Goal: Task Accomplishment & Management: Complete application form

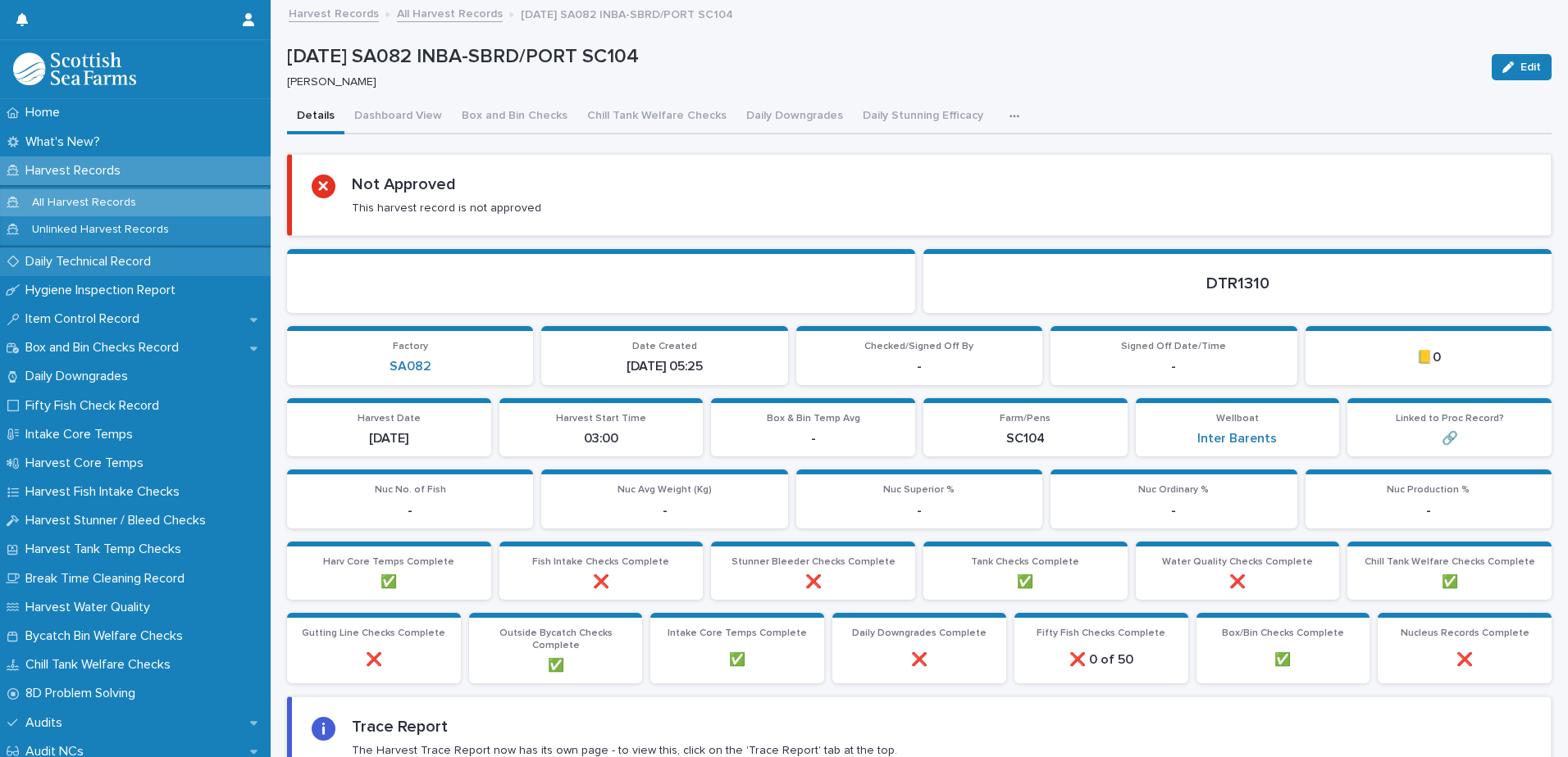
click at [125, 261] on p "Daily Technical Record" at bounding box center [91, 262] width 145 height 16
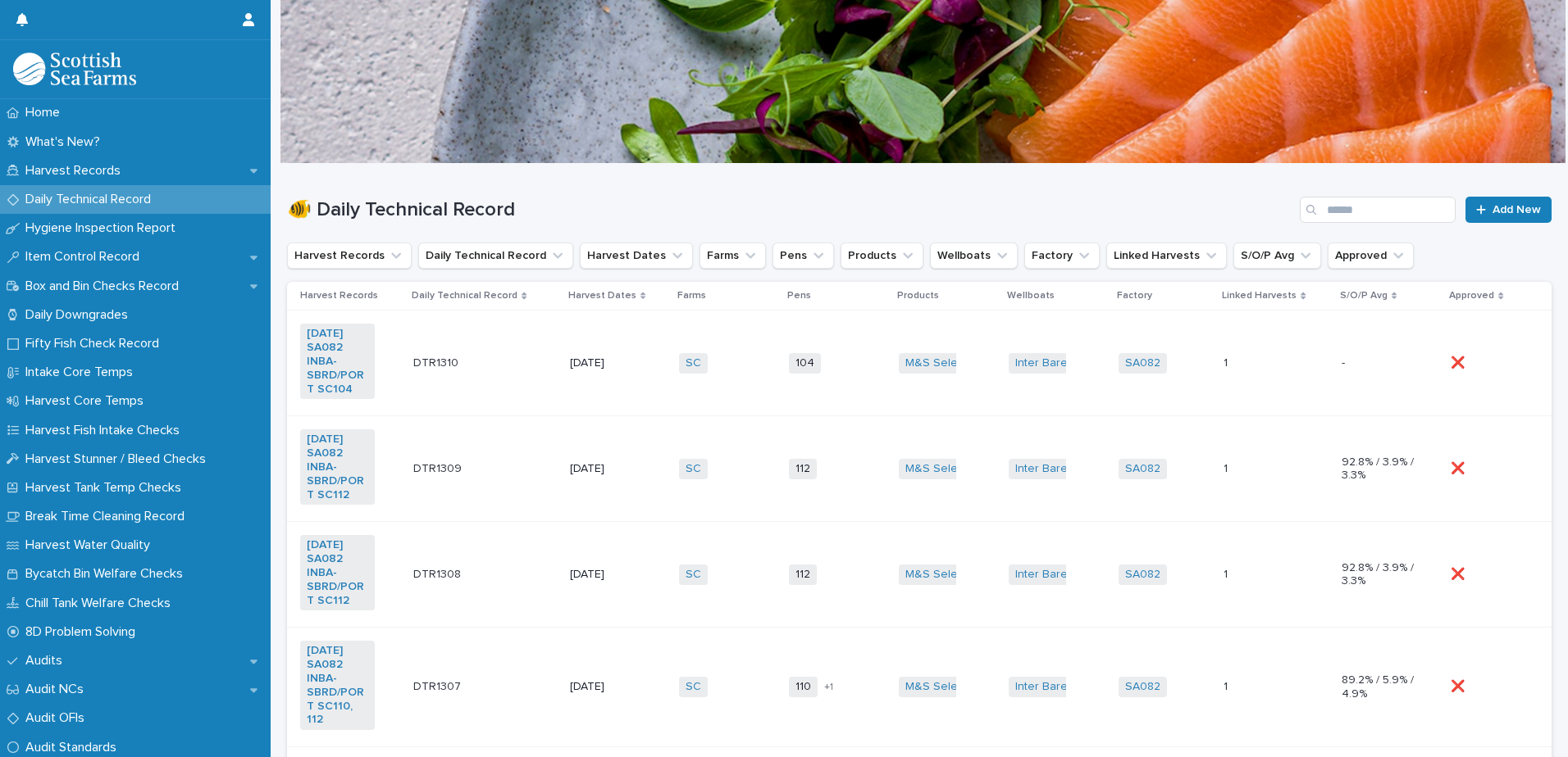
click at [475, 382] on td "DTR1310 DTR1310" at bounding box center [485, 363] width 157 height 106
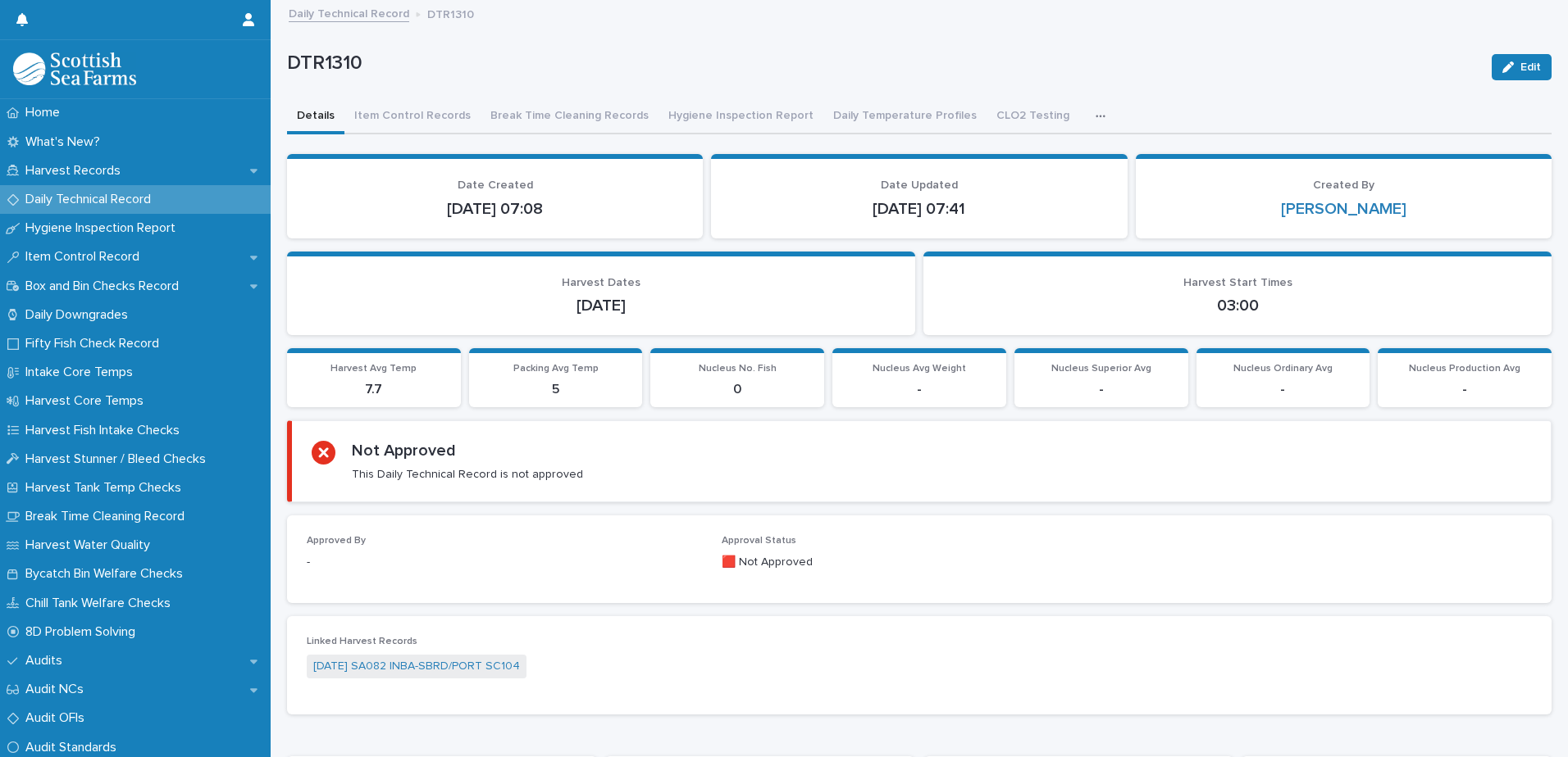
click at [1043, 113] on div "Details Item Control Records Break Time Cleaning Records Hygiene Inspection Rep…" at bounding box center [919, 117] width 1264 height 34
click at [1095, 113] on icon "button" at bounding box center [1100, 117] width 10 height 12
click at [1040, 116] on div "Details Item Control Records Break Time Cleaning Records Hygiene Inspection Rep…" at bounding box center [919, 117] width 1264 height 34
click at [1085, 111] on button "button" at bounding box center [1103, 117] width 36 height 33
click at [1085, 107] on button "button" at bounding box center [1103, 117] width 36 height 33
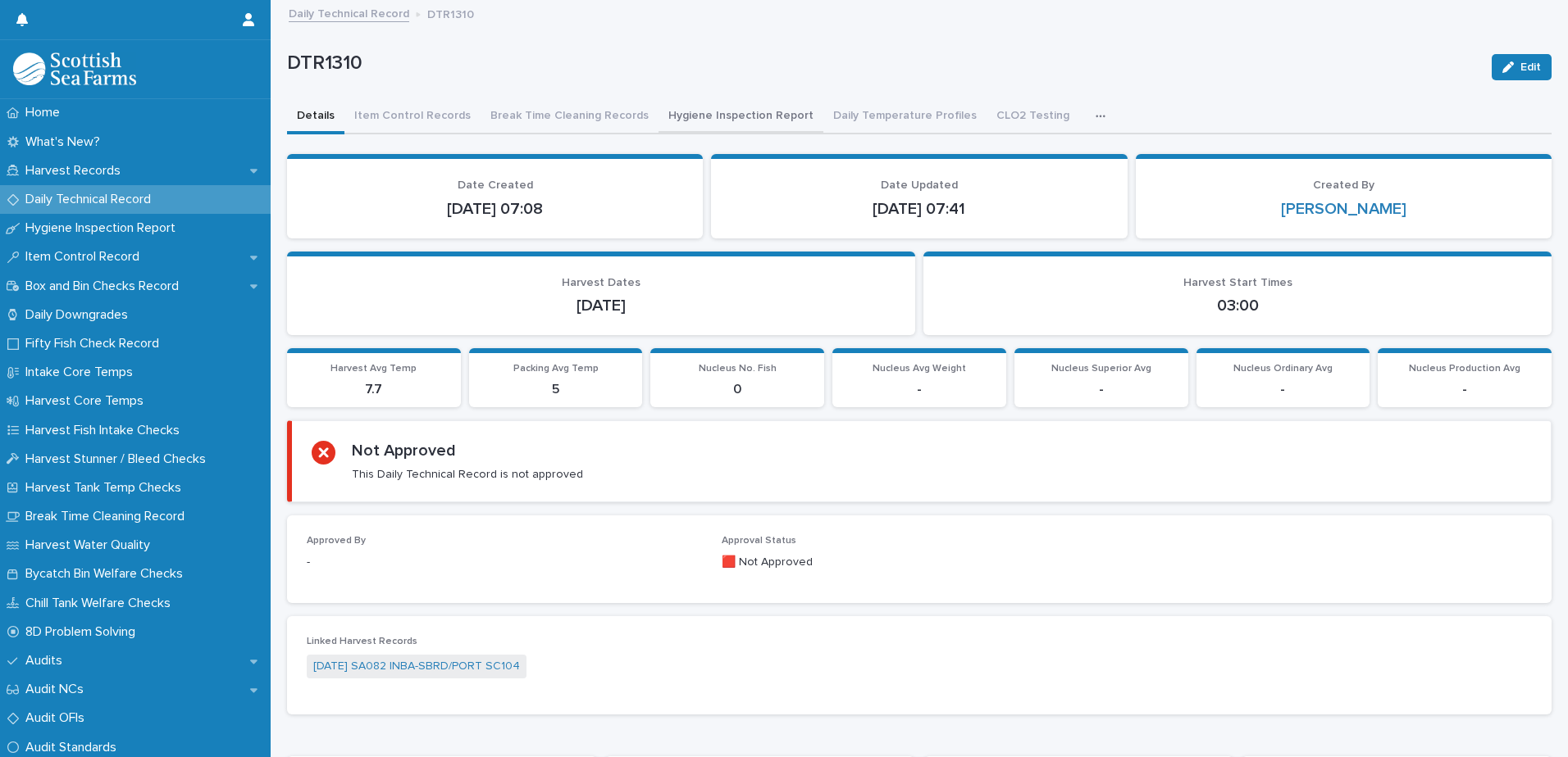
click at [697, 117] on button "Hygiene Inspection Report" at bounding box center [740, 117] width 164 height 34
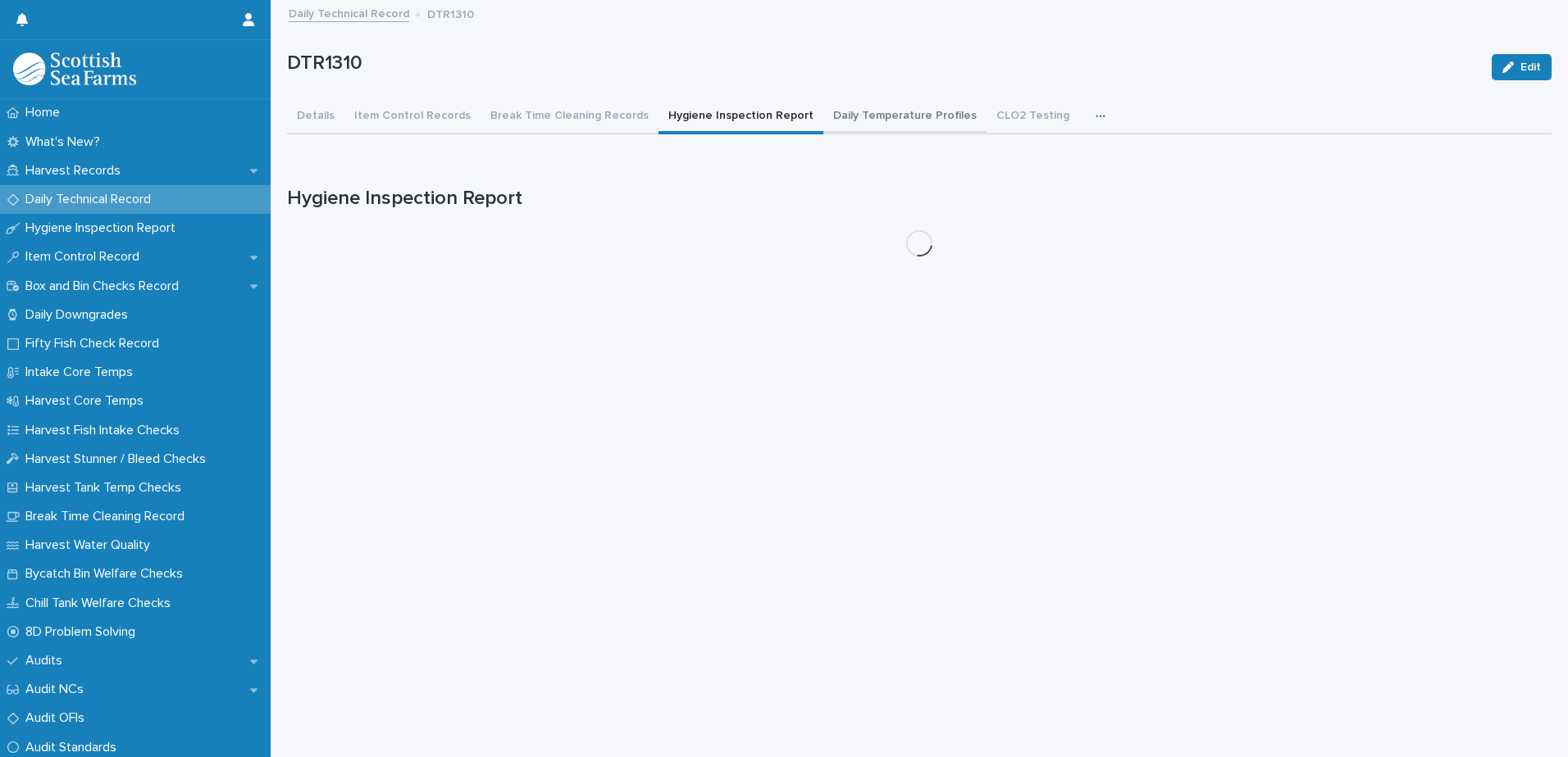
click at [897, 114] on button "Daily Temperature Profiles" at bounding box center [905, 117] width 164 height 34
click at [709, 127] on button "Hygiene Inspection Report" at bounding box center [740, 117] width 164 height 34
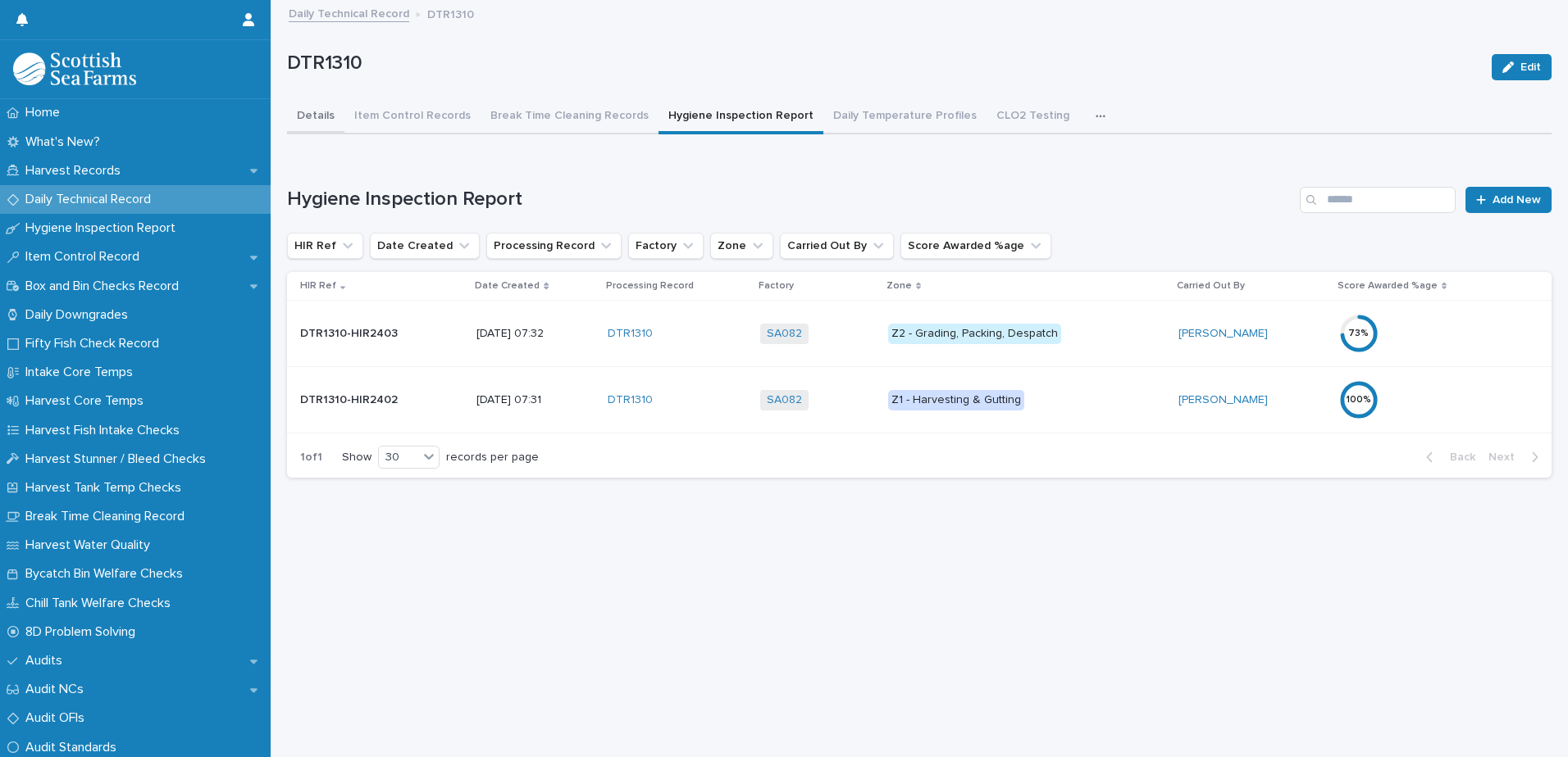
click at [338, 115] on button "Details" at bounding box center [315, 117] width 57 height 34
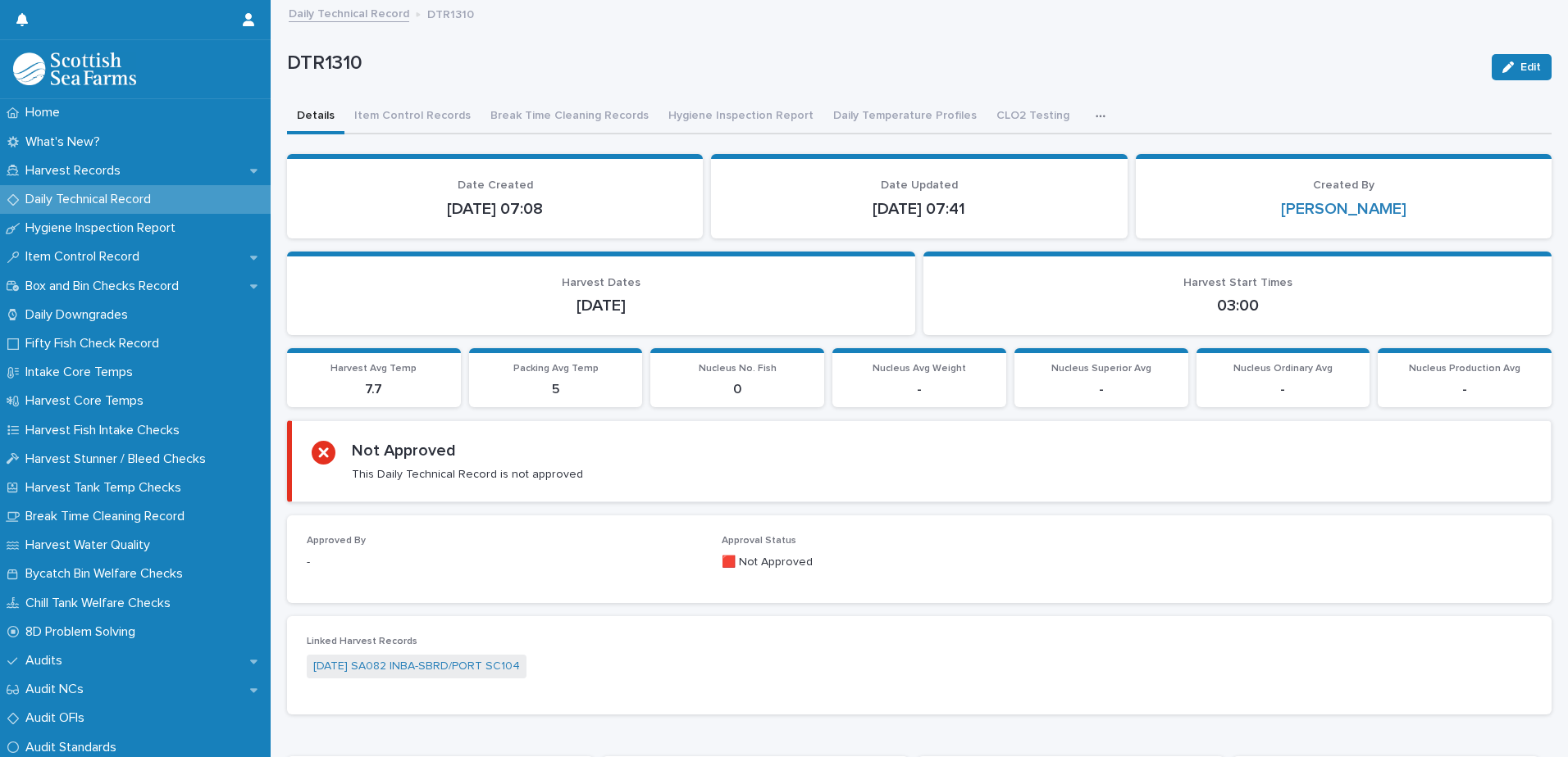
click at [152, 190] on div "Daily Technical Record" at bounding box center [135, 198] width 271 height 28
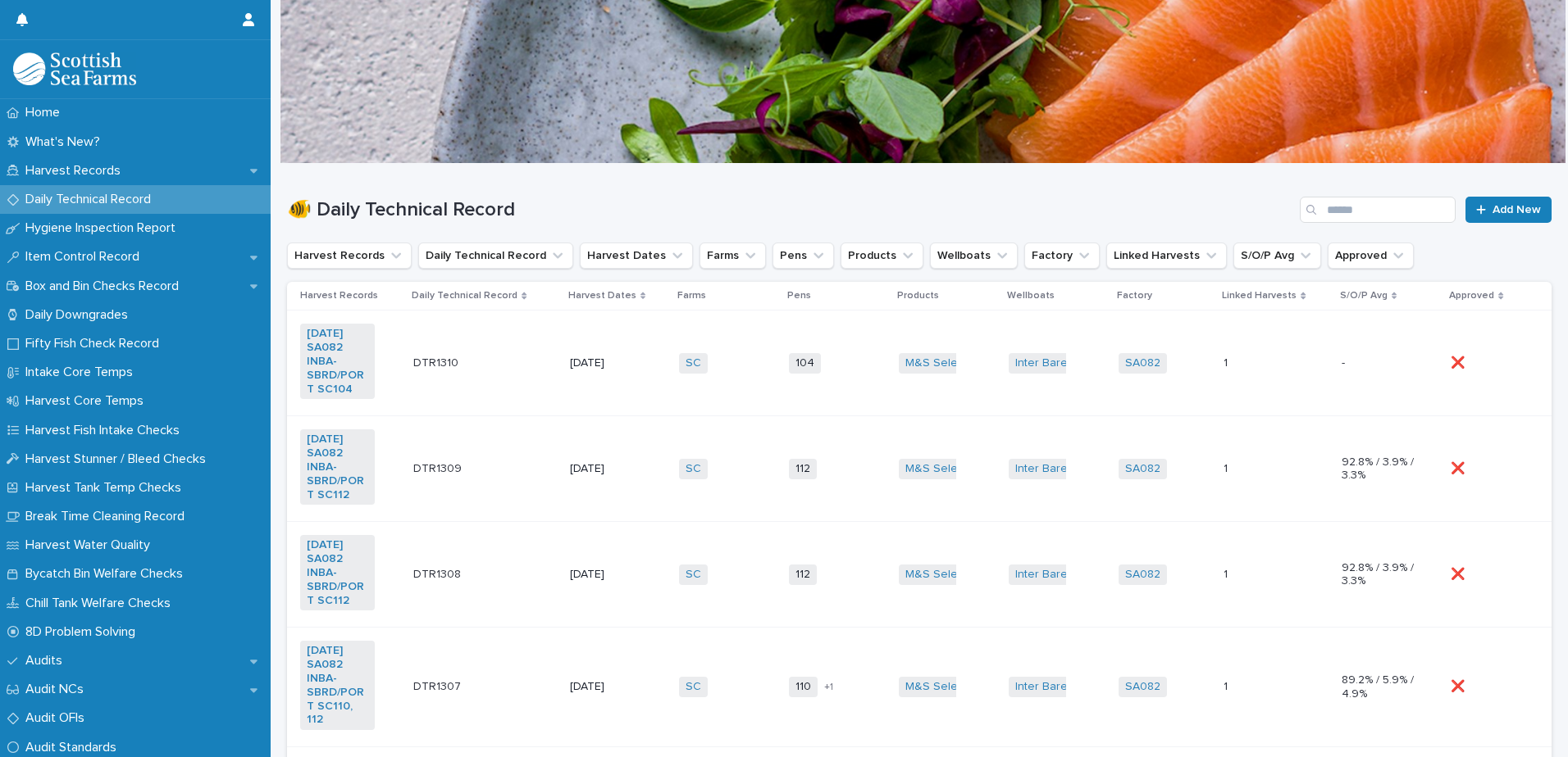
click at [752, 370] on div "SC + 0" at bounding box center [726, 363] width 96 height 34
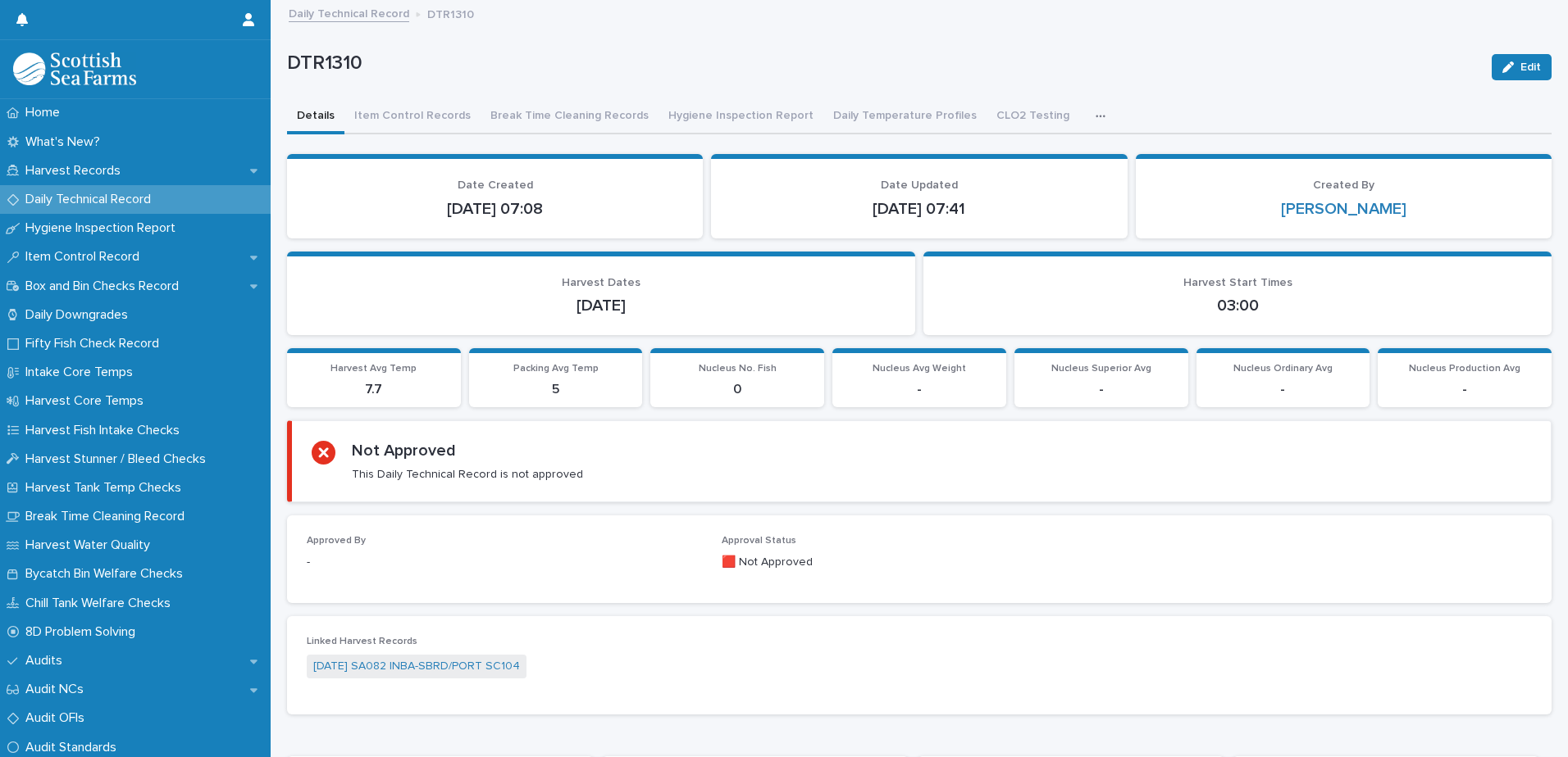
drag, startPoint x: 1066, startPoint y: 112, endPoint x: 1058, endPoint y: 113, distance: 8.1
click at [1085, 113] on button "button" at bounding box center [1103, 117] width 36 height 33
click at [1095, 113] on icon "button" at bounding box center [1100, 117] width 10 height 12
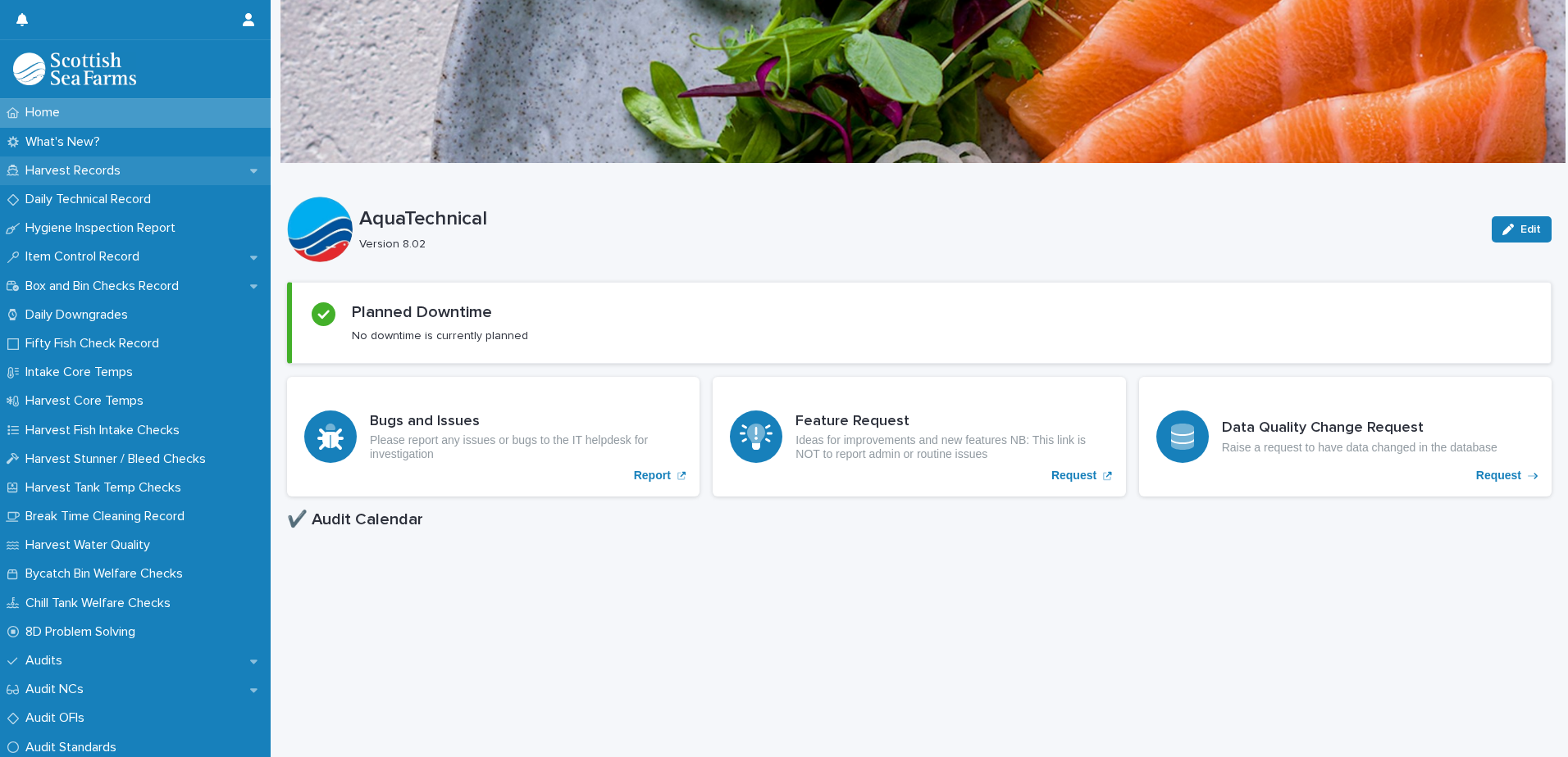
scroll to position [246, 0]
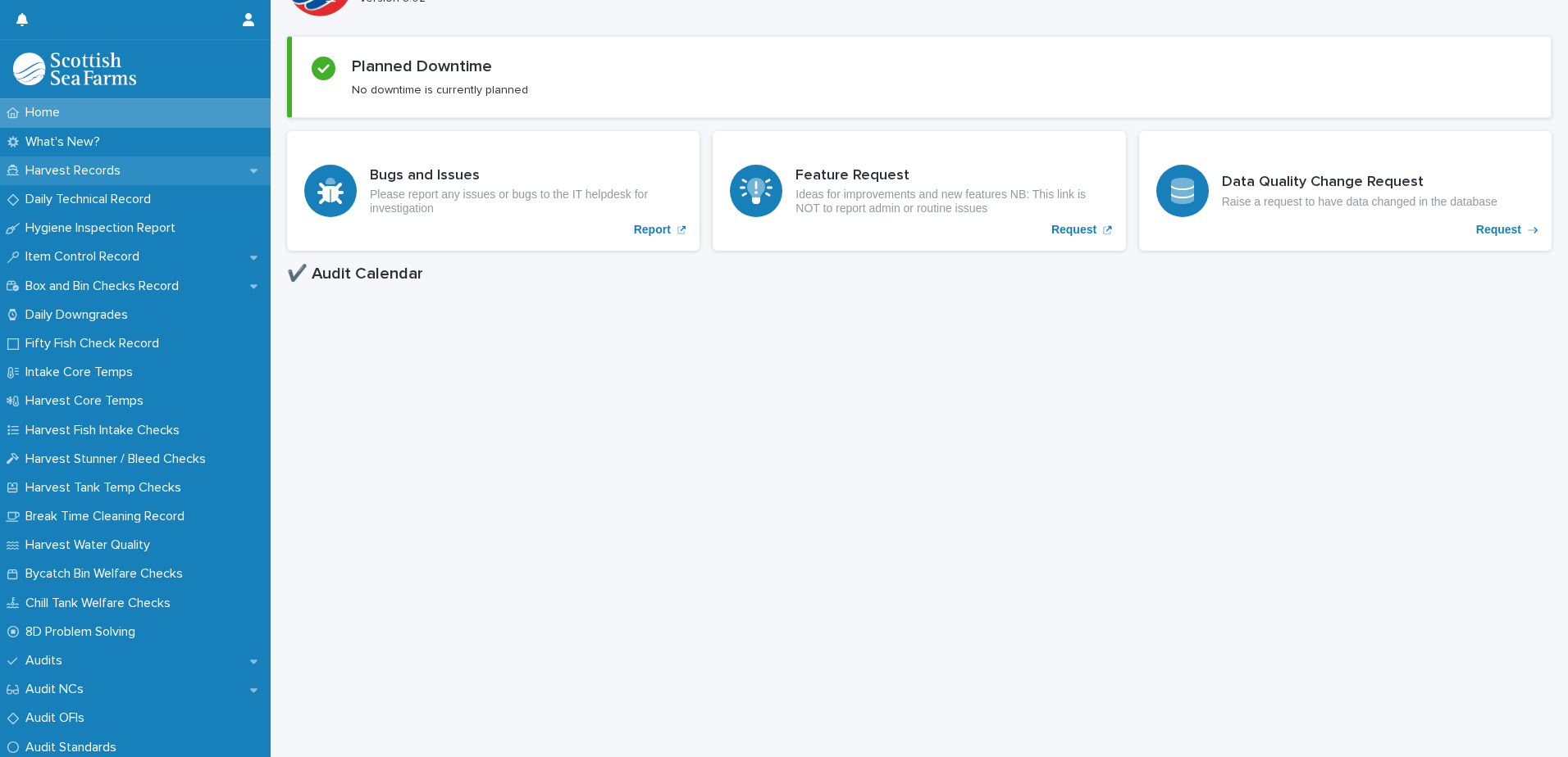
click at [85, 183] on div "Harvest Records" at bounding box center [135, 170] width 271 height 28
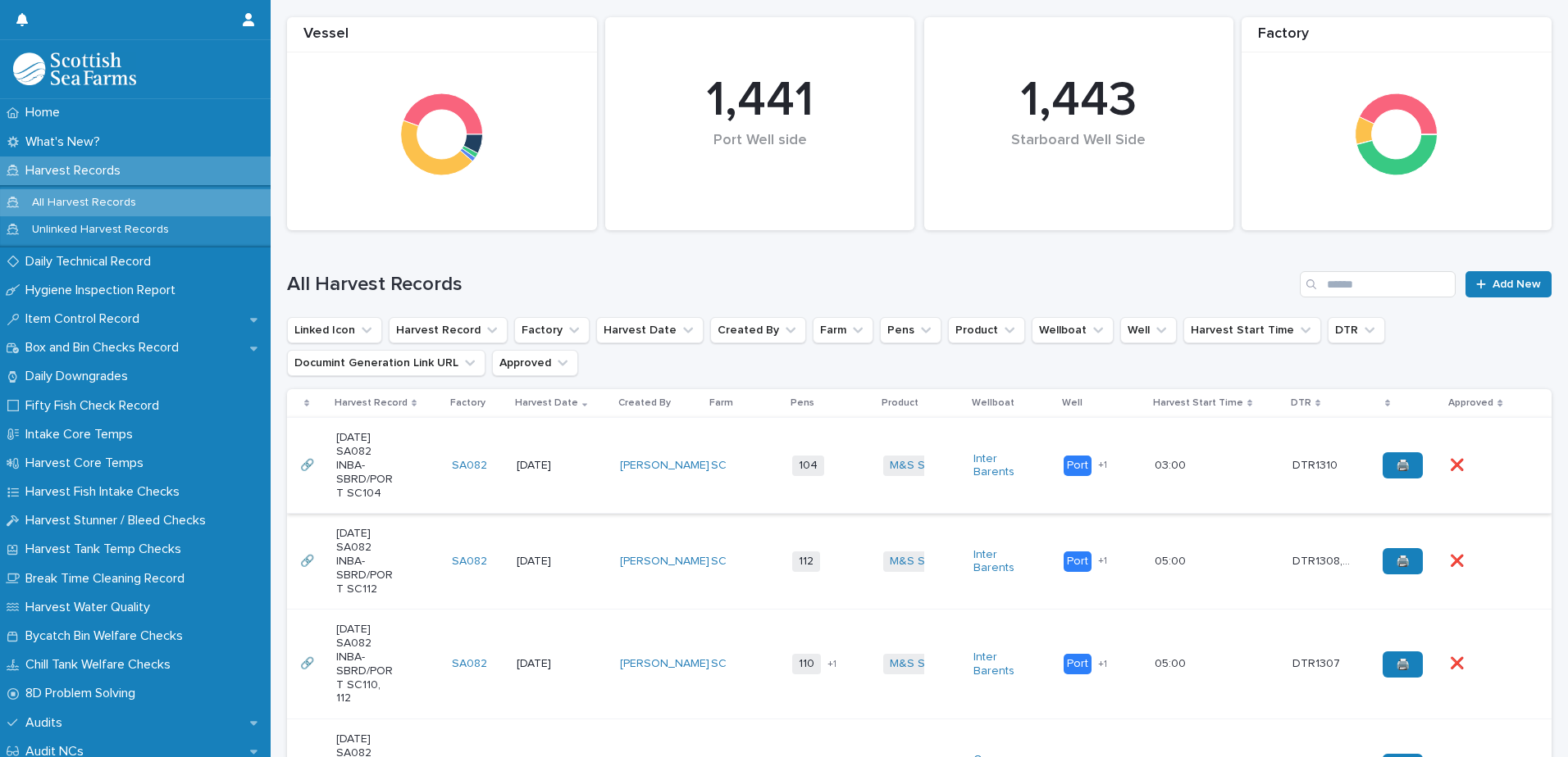
scroll to position [328, 0]
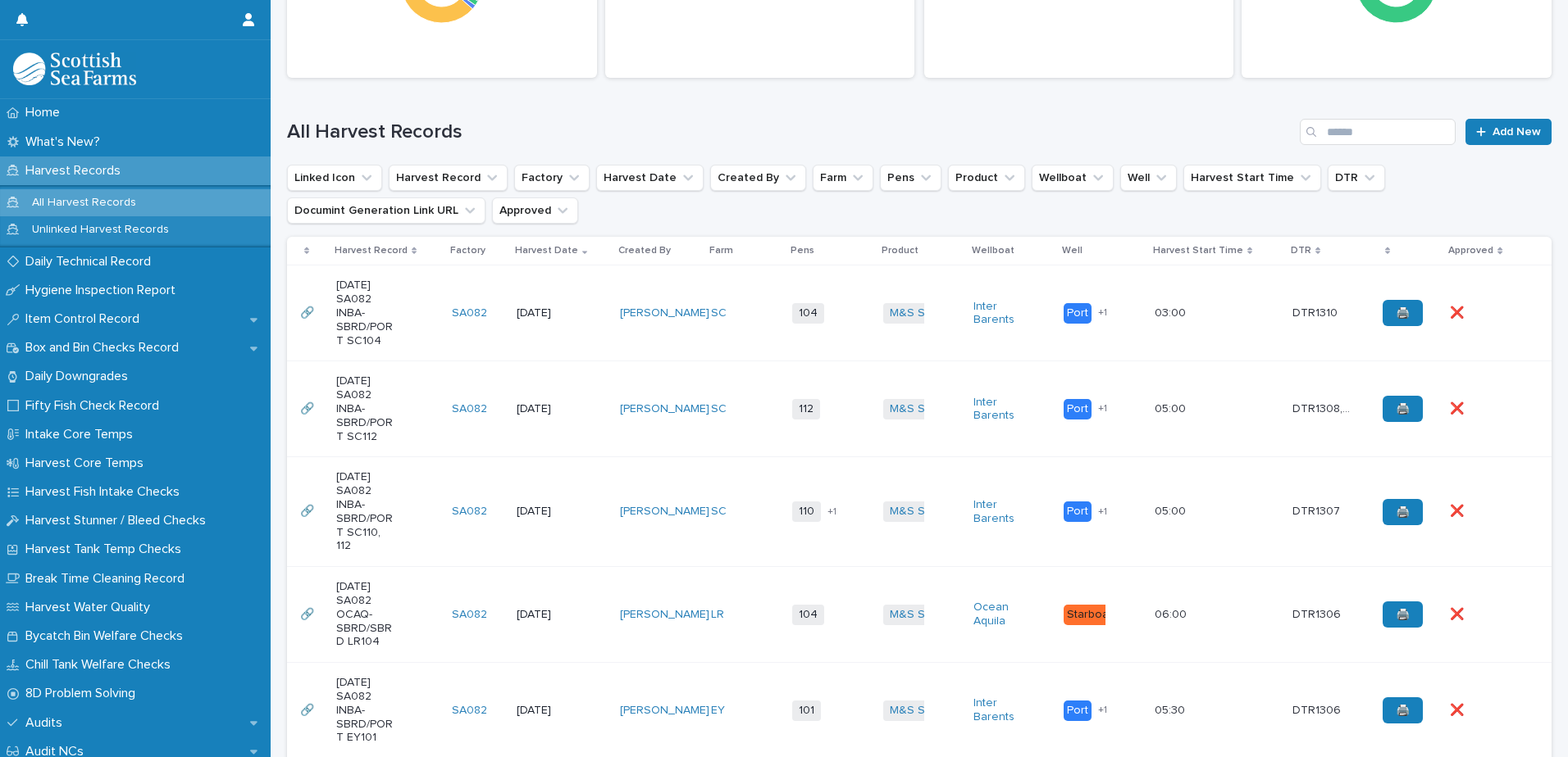
click at [713, 331] on td "SC" at bounding box center [746, 313] width 82 height 96
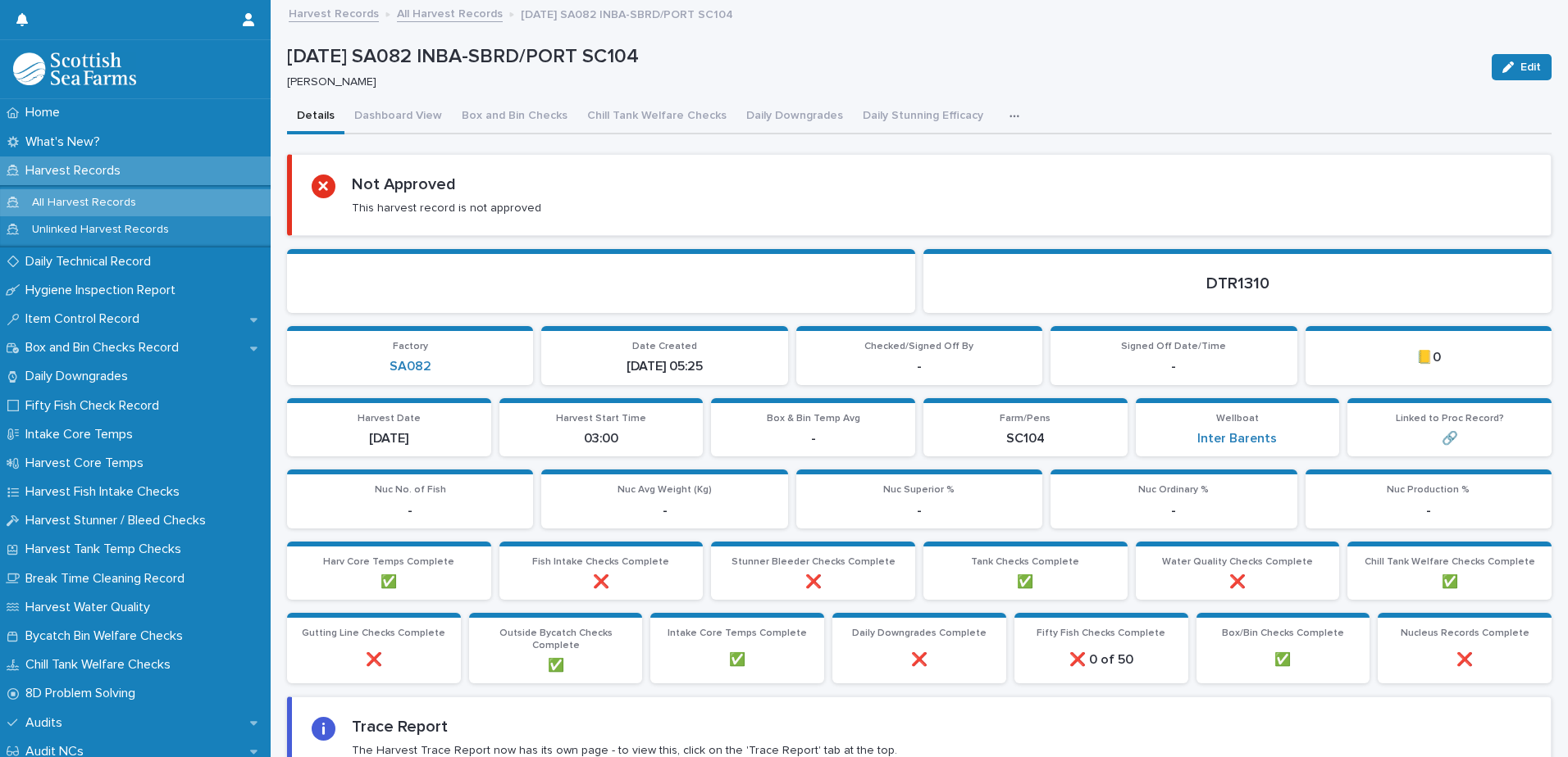
click at [1009, 121] on icon "button" at bounding box center [1014, 117] width 10 height 12
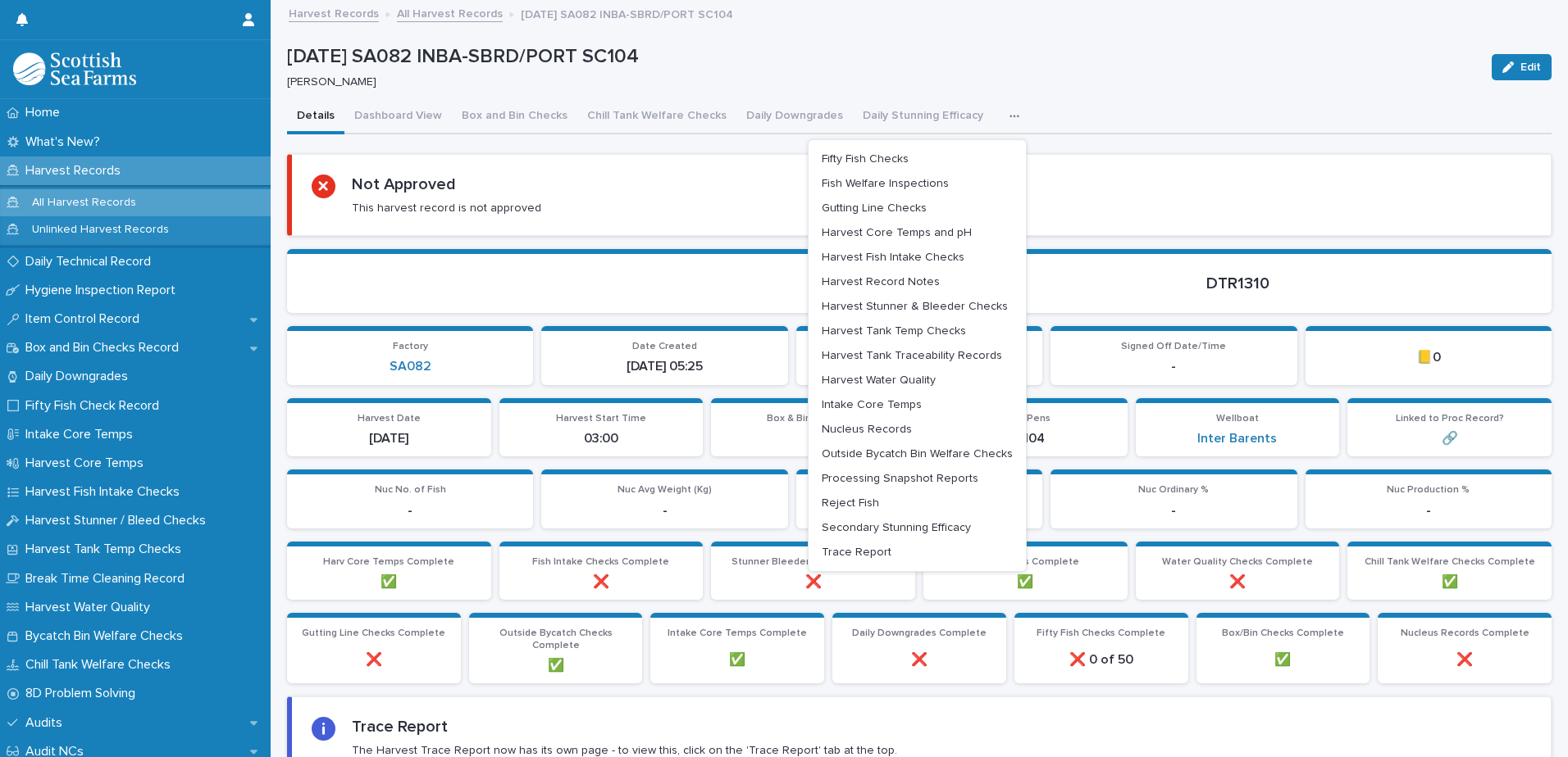
click at [552, 201] on div "Not Approved This harvest record is not approved" at bounding box center [921, 195] width 1220 height 41
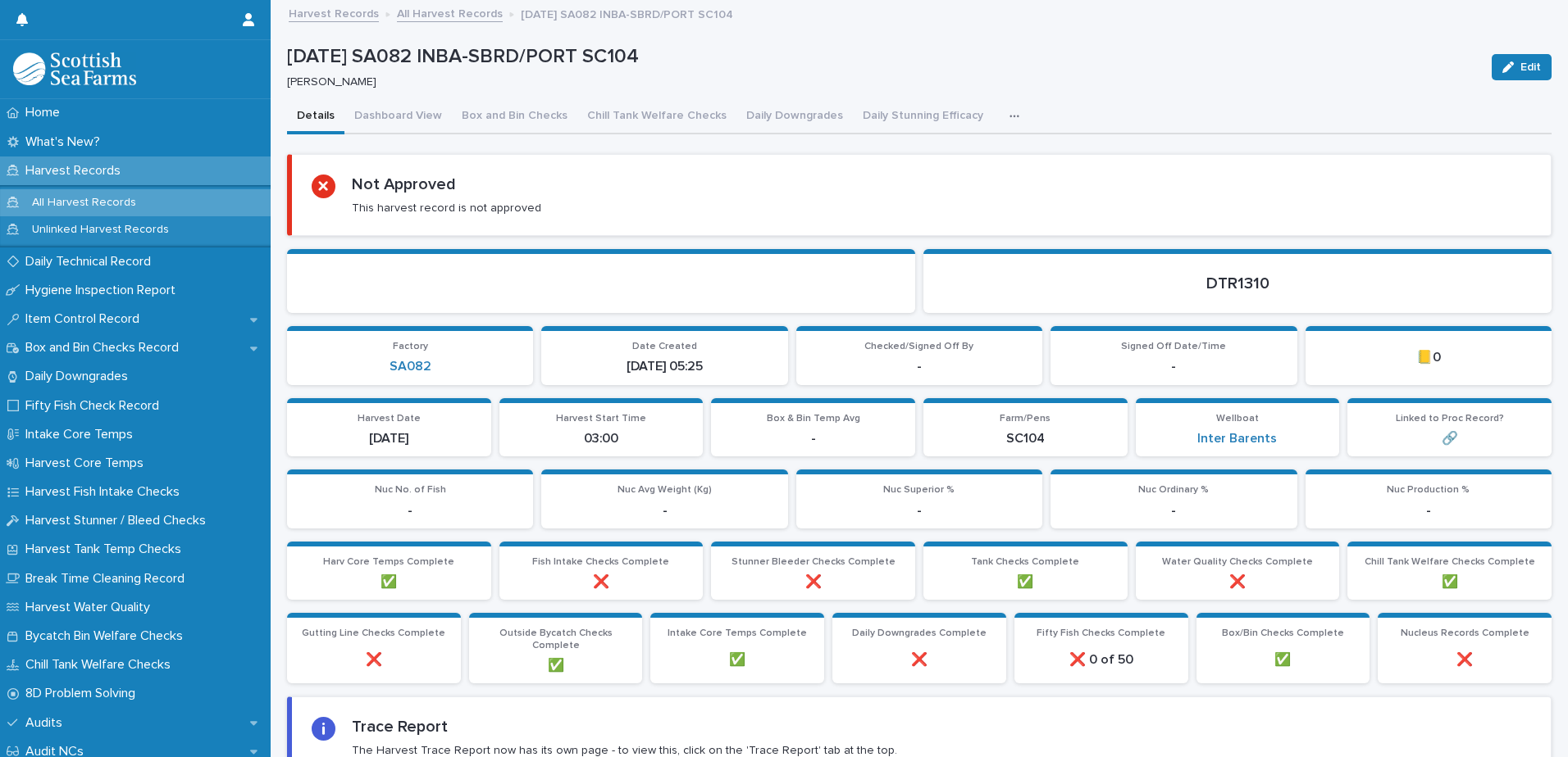
click at [1000, 117] on button "button" at bounding box center [1017, 117] width 36 height 33
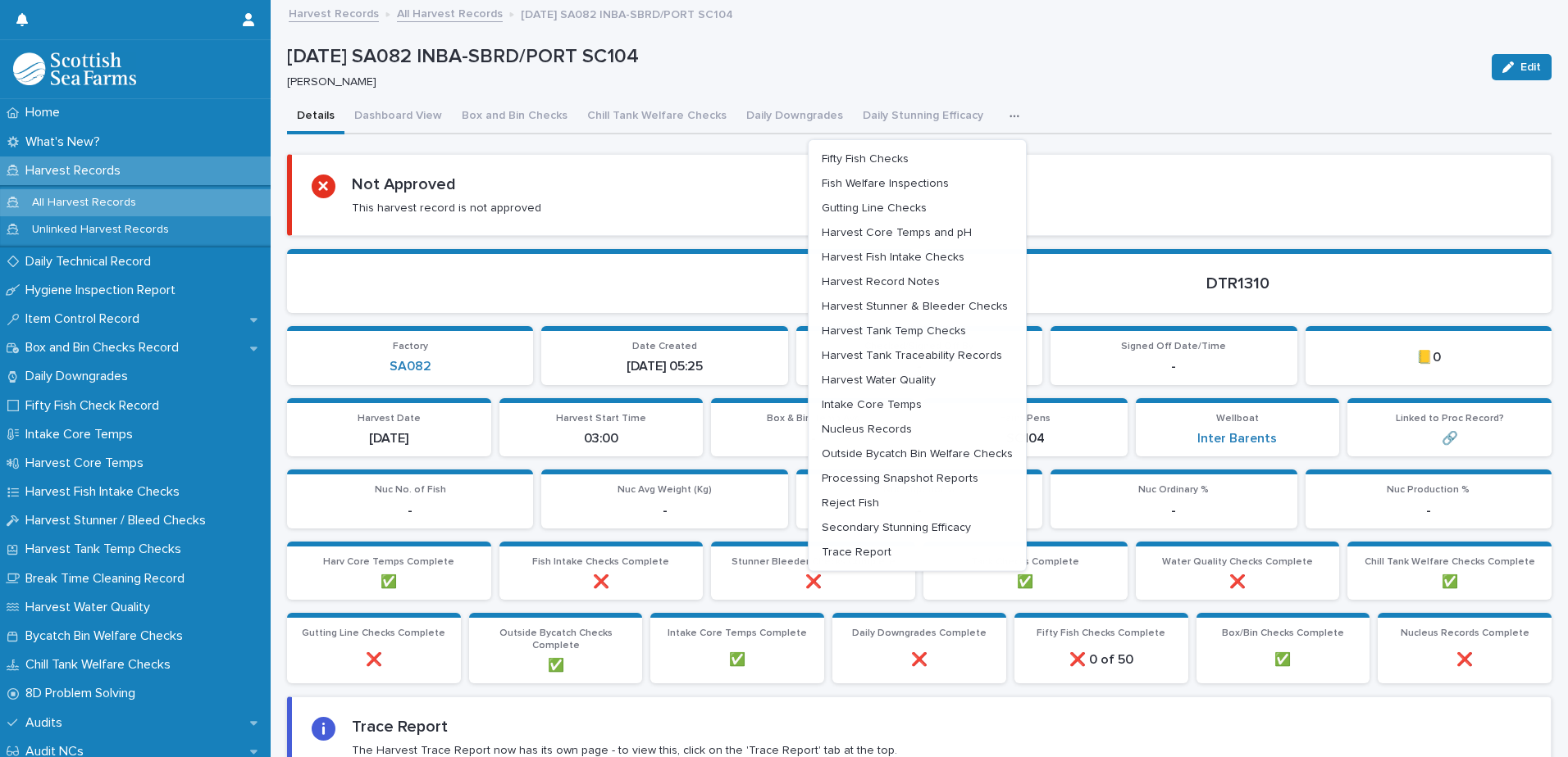
click at [1009, 113] on icon "button" at bounding box center [1014, 117] width 10 height 12
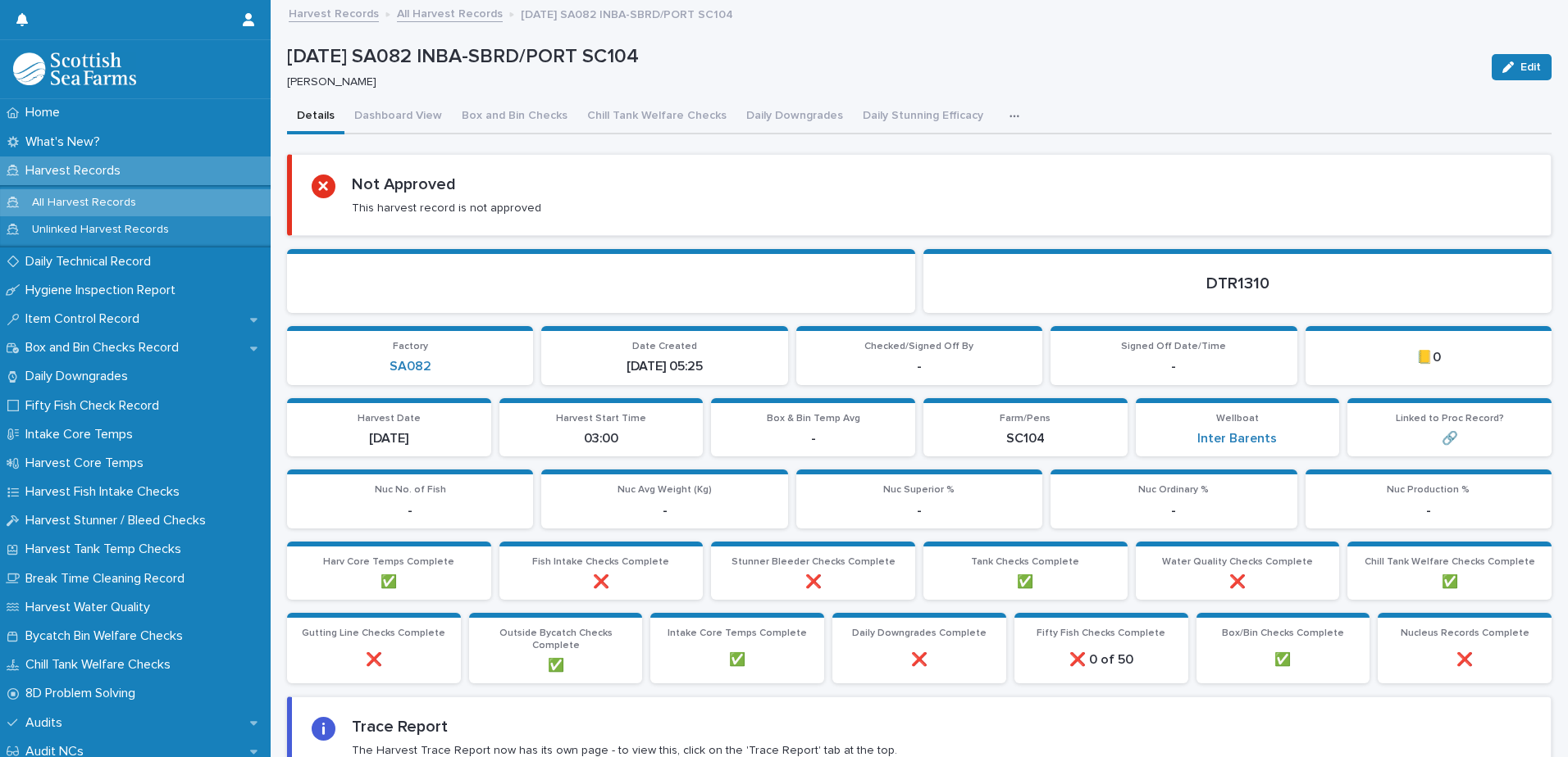
click at [1009, 113] on icon "button" at bounding box center [1014, 117] width 10 height 12
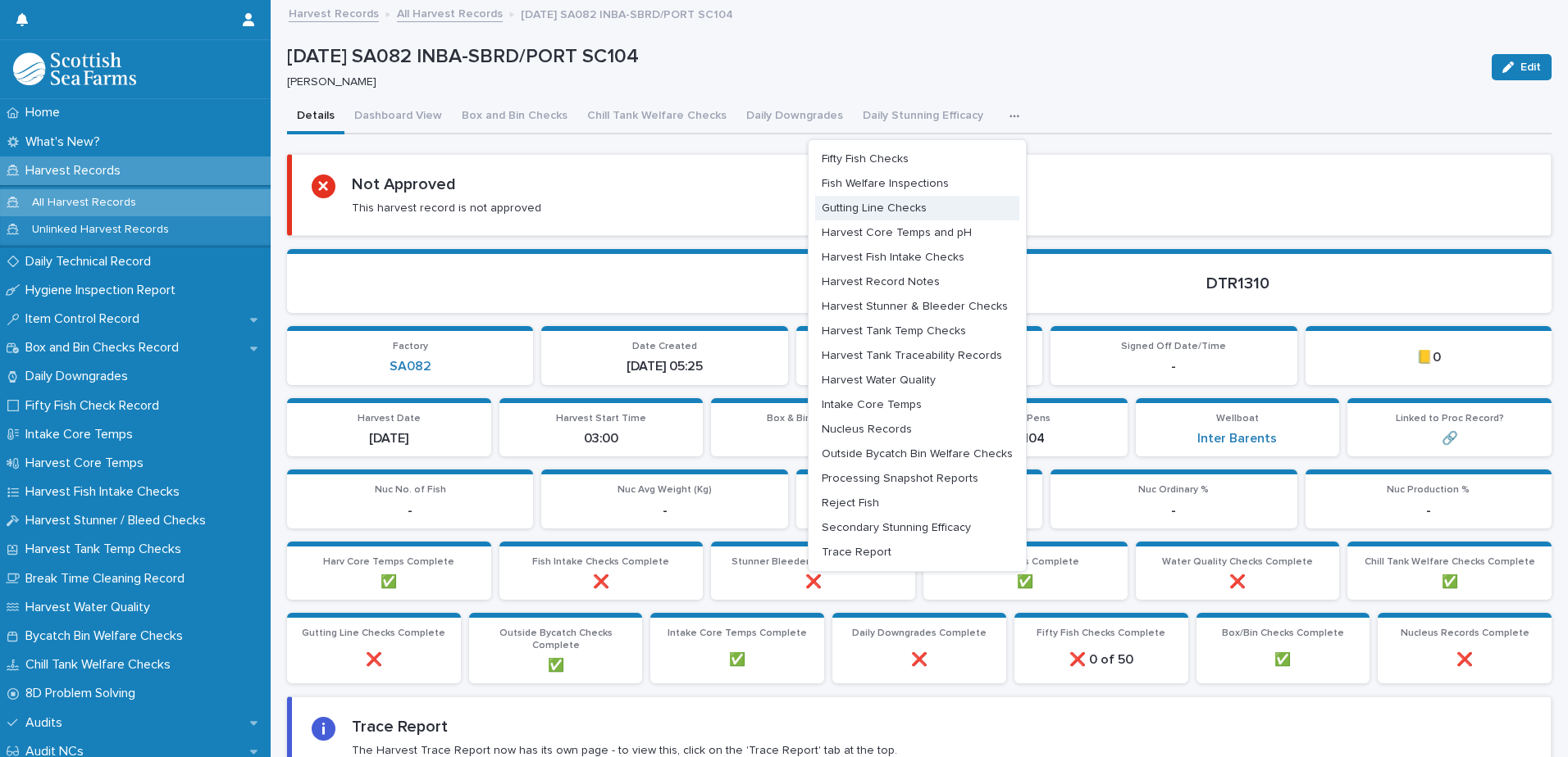
click at [923, 205] on button "Gutting Line Checks" at bounding box center [917, 207] width 204 height 24
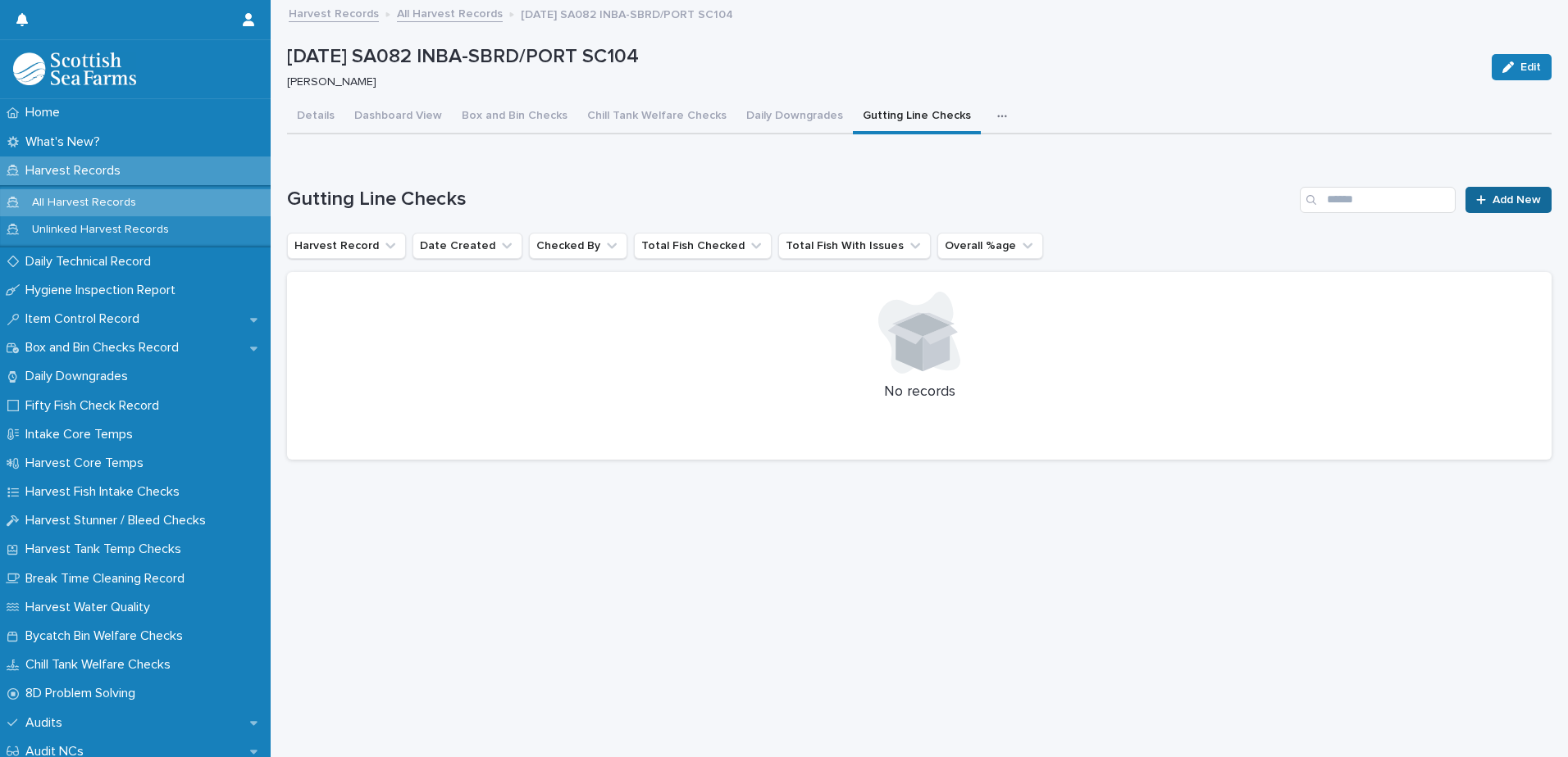
click at [1504, 191] on link "Add New" at bounding box center [1508, 199] width 86 height 26
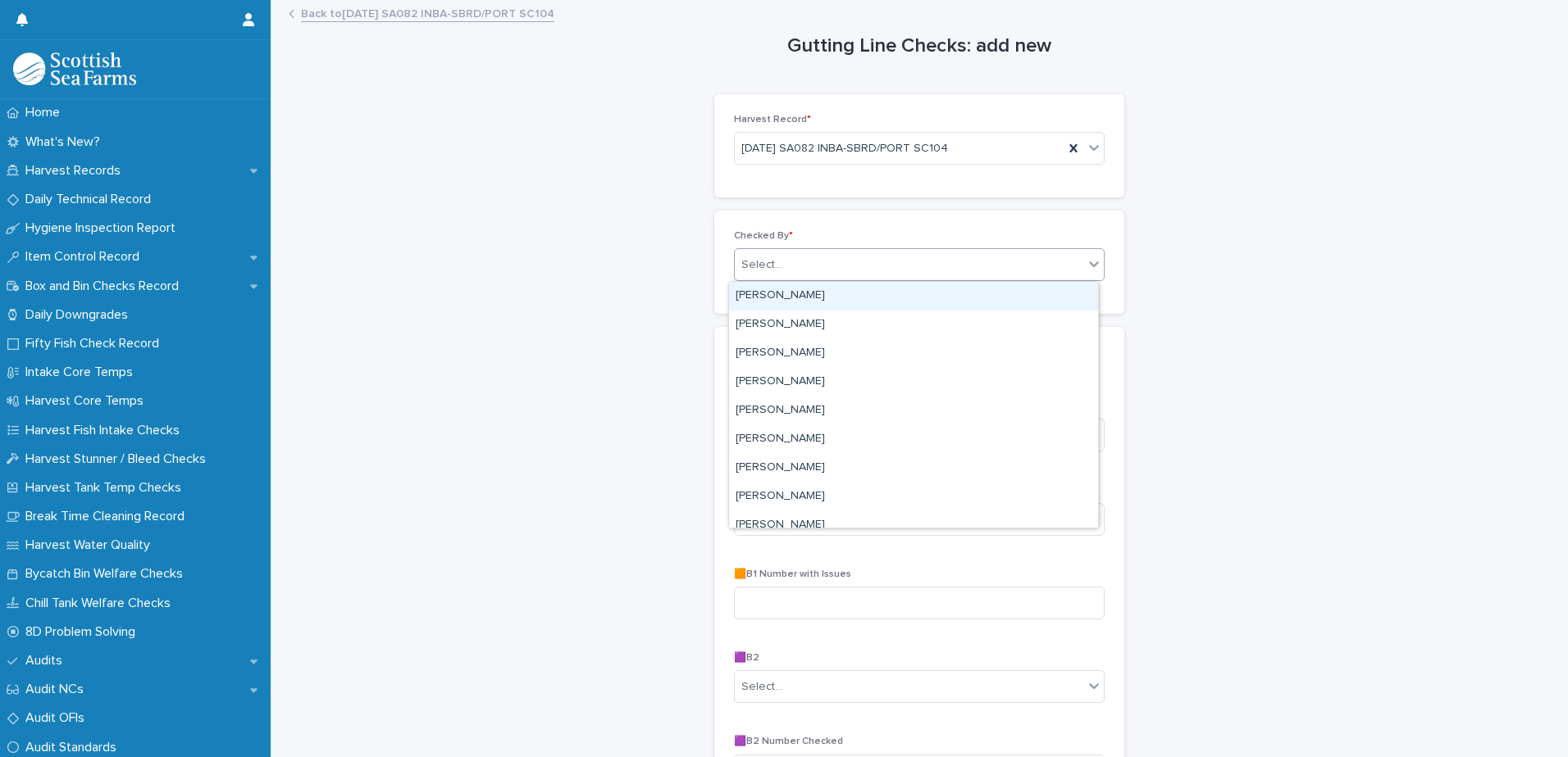
click at [875, 268] on div "Select..." at bounding box center [909, 266] width 348 height 27
type input "***"
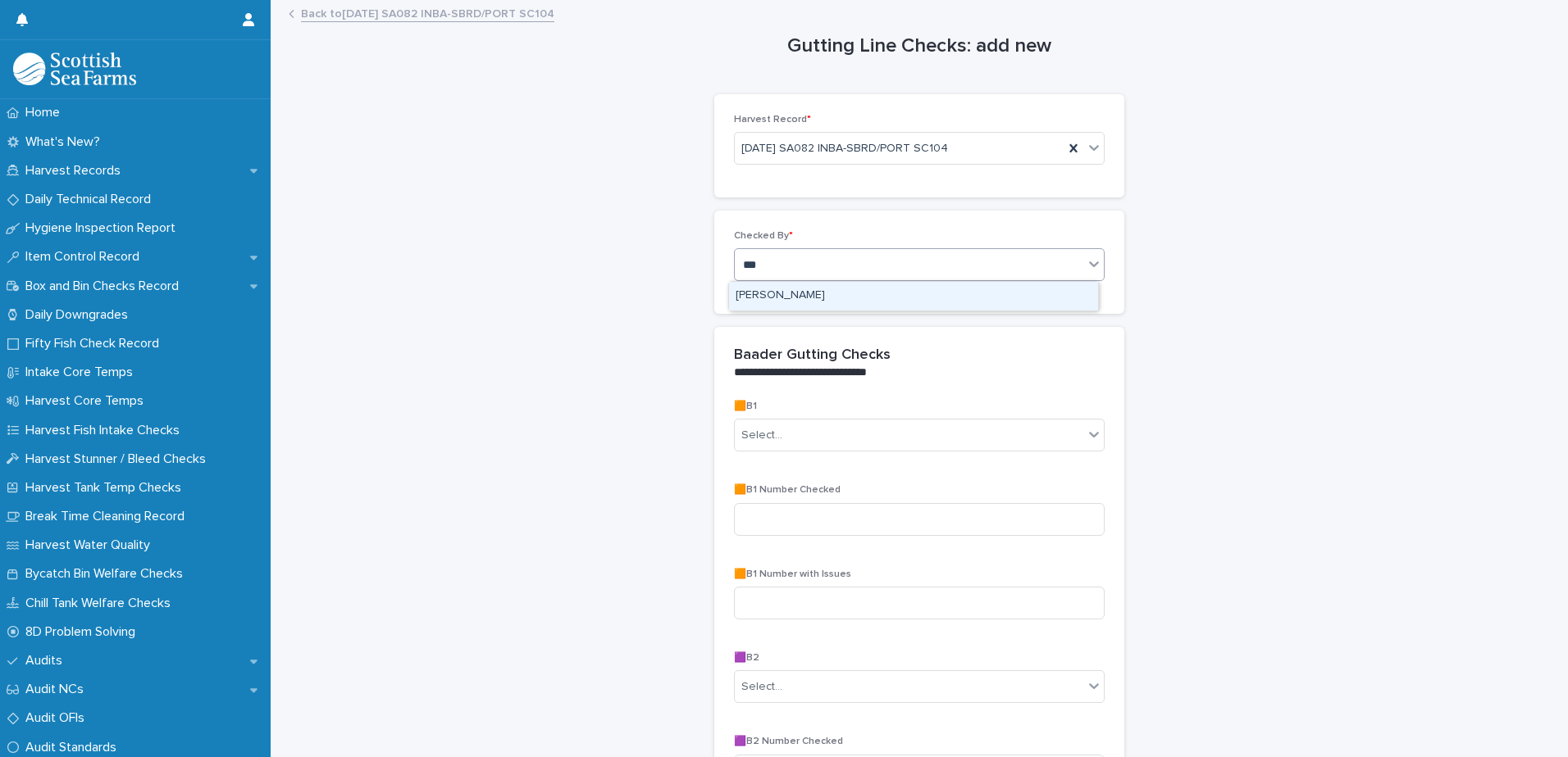
click at [824, 293] on div "[PERSON_NAME]" at bounding box center [913, 296] width 369 height 28
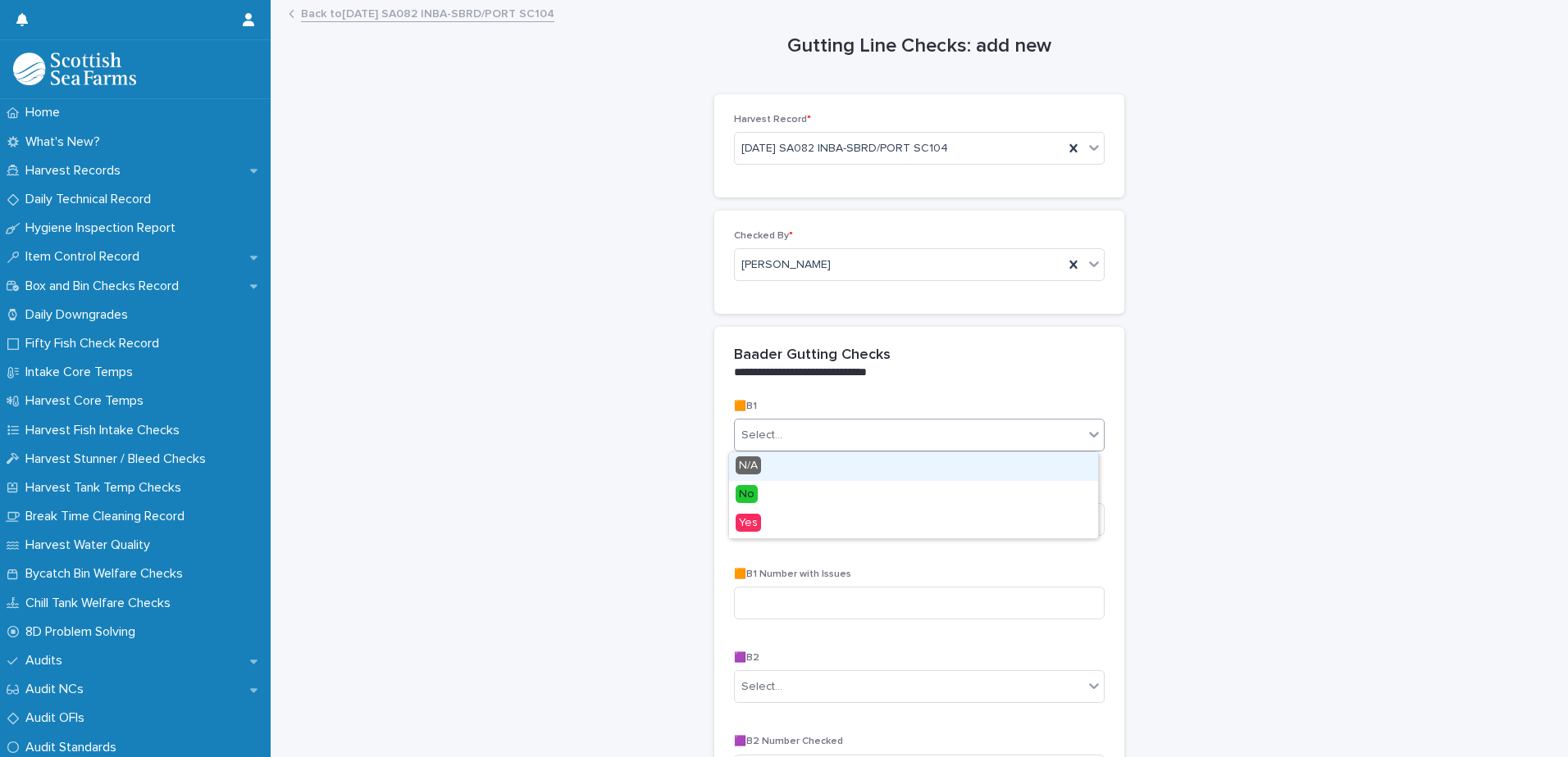
click at [881, 445] on div "Select..." at bounding box center [909, 436] width 348 height 27
click at [851, 492] on div "No" at bounding box center [913, 494] width 369 height 28
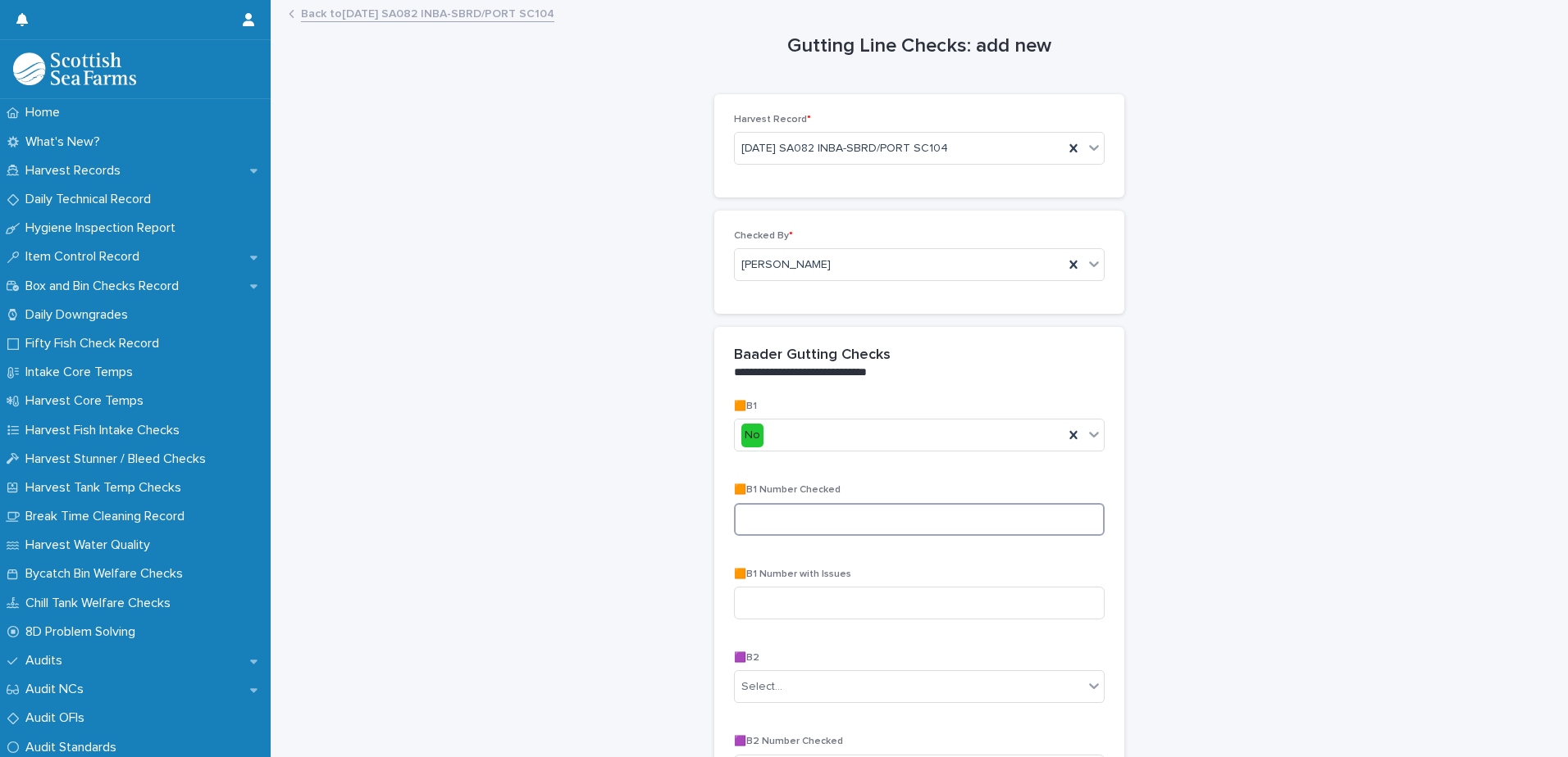
click at [847, 533] on input at bounding box center [919, 520] width 371 height 33
type input "**"
click at [885, 609] on input at bounding box center [919, 603] width 371 height 33
type input "*"
type input "**"
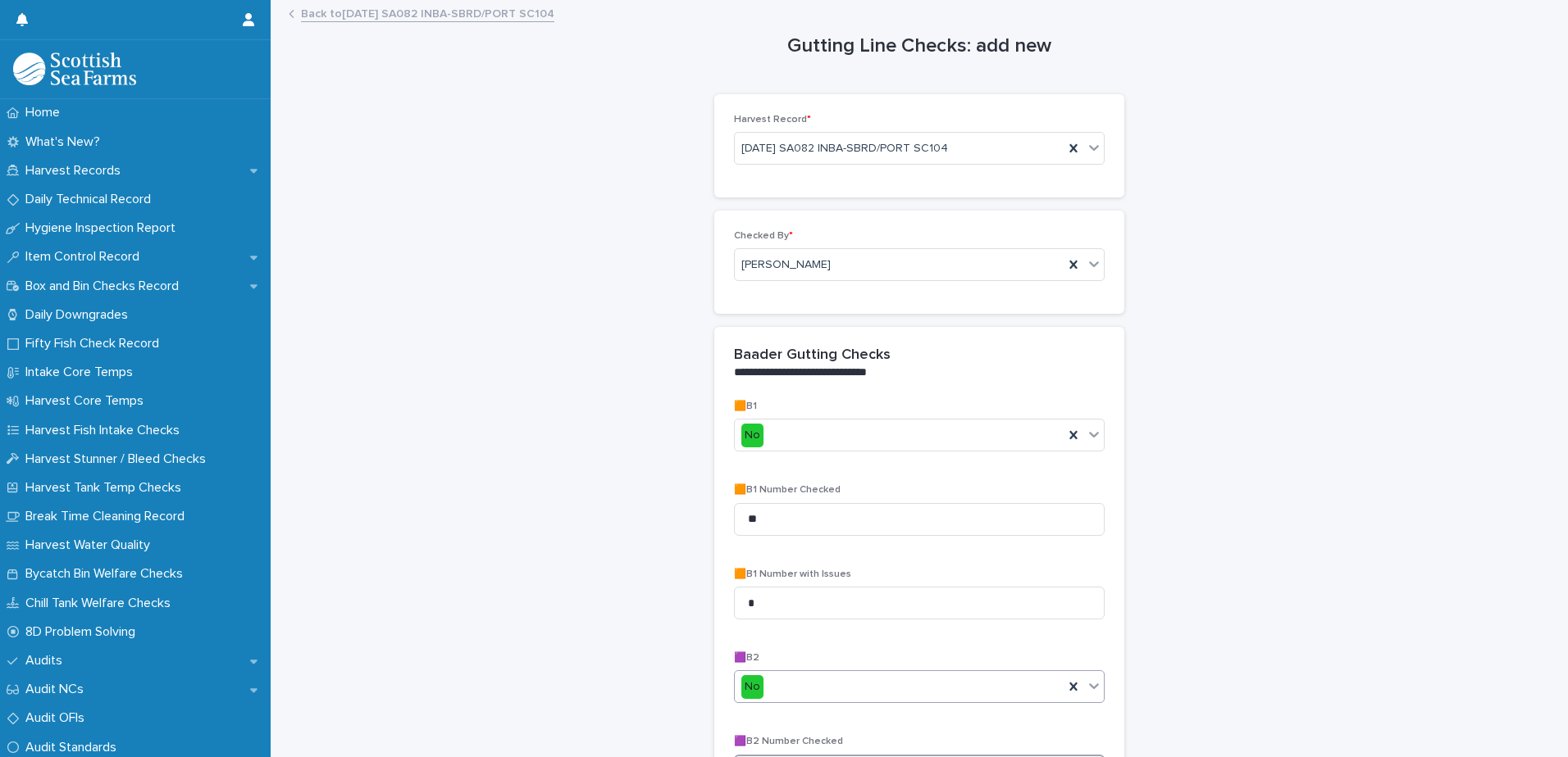
scroll to position [30, 0]
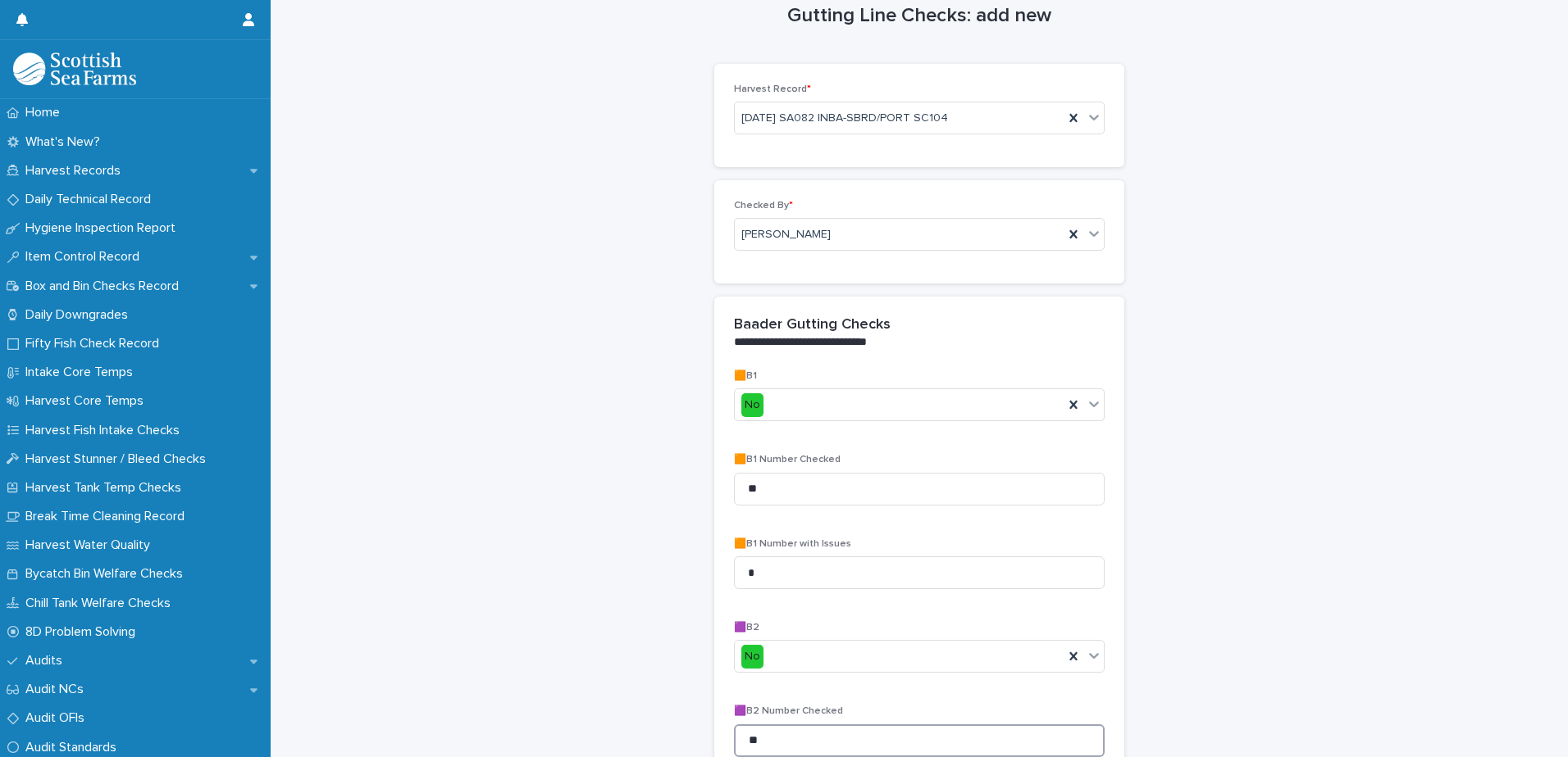
type input "**"
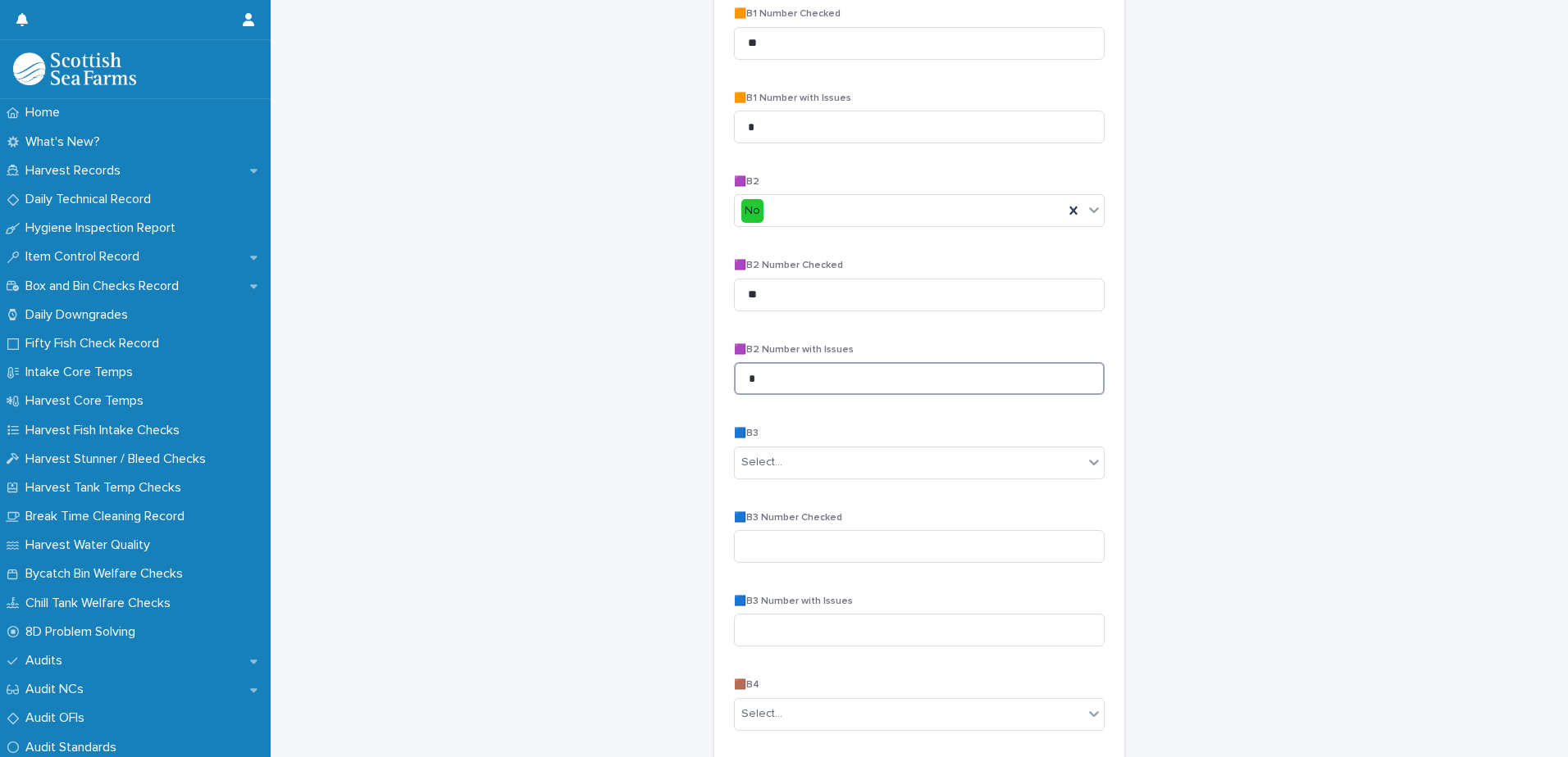
type input "*"
type input "**"
type input "*"
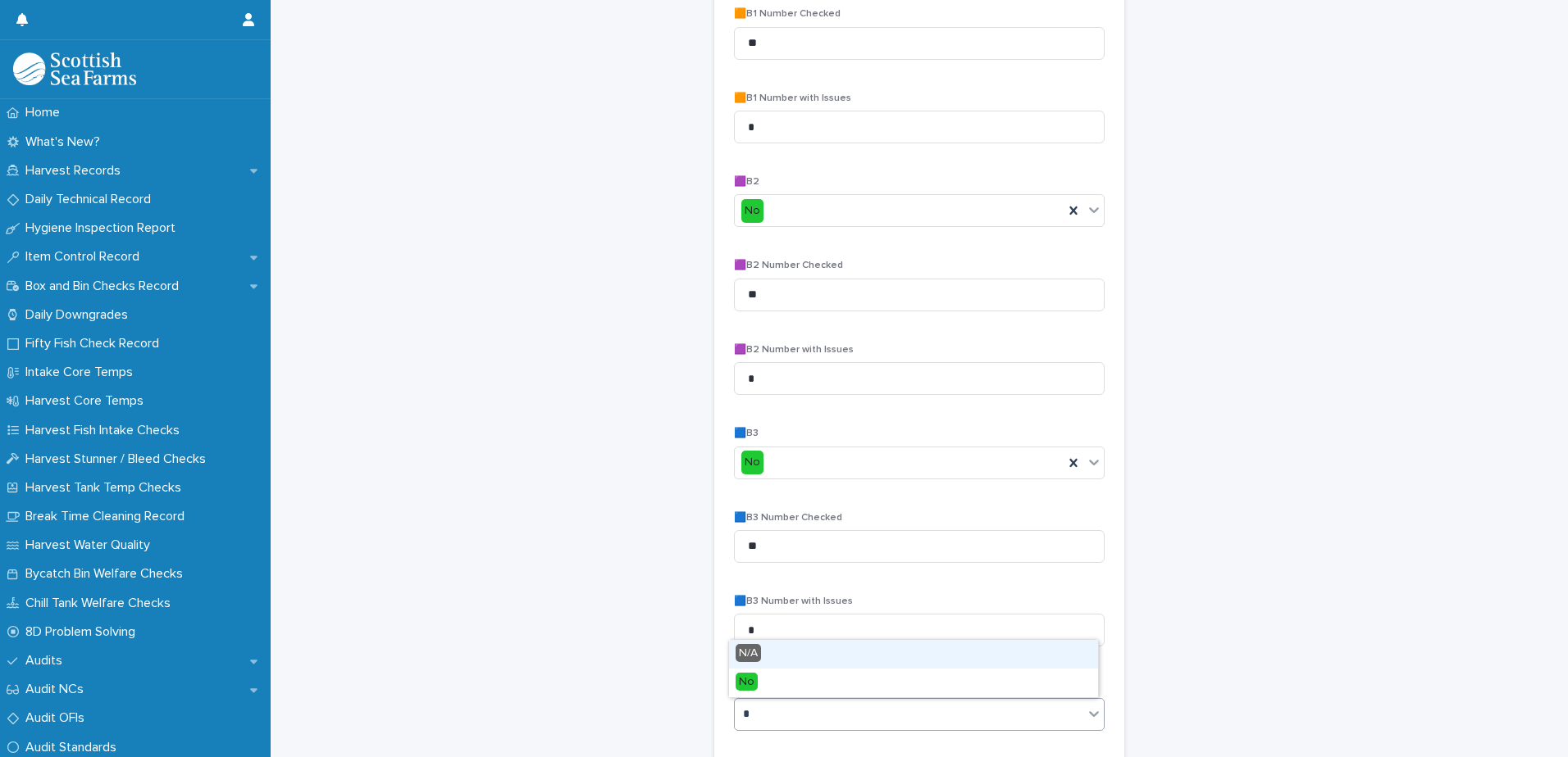
type input "**"
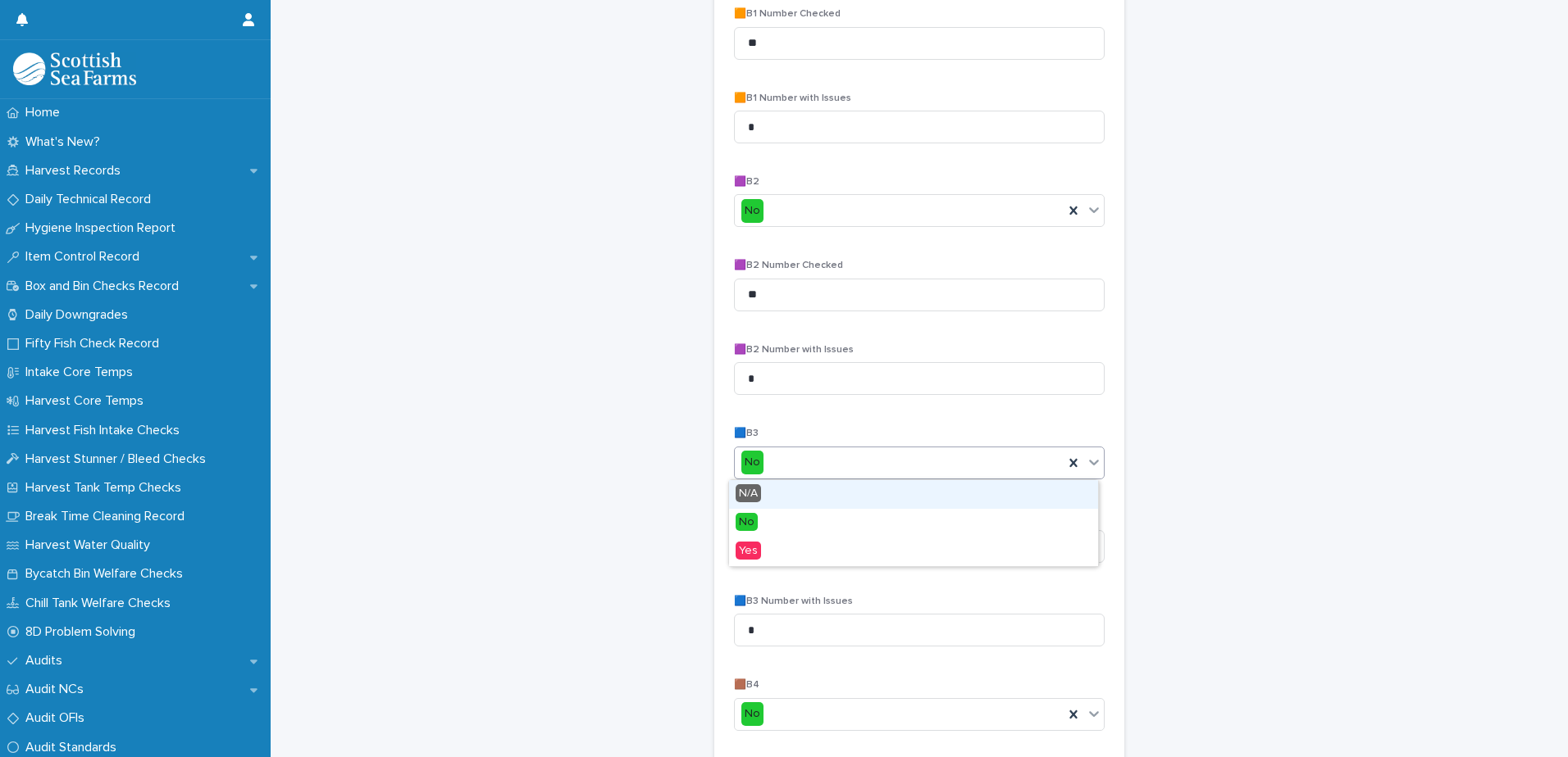
click at [869, 464] on div "No" at bounding box center [899, 463] width 329 height 27
click at [837, 554] on div "Yes" at bounding box center [913, 552] width 369 height 28
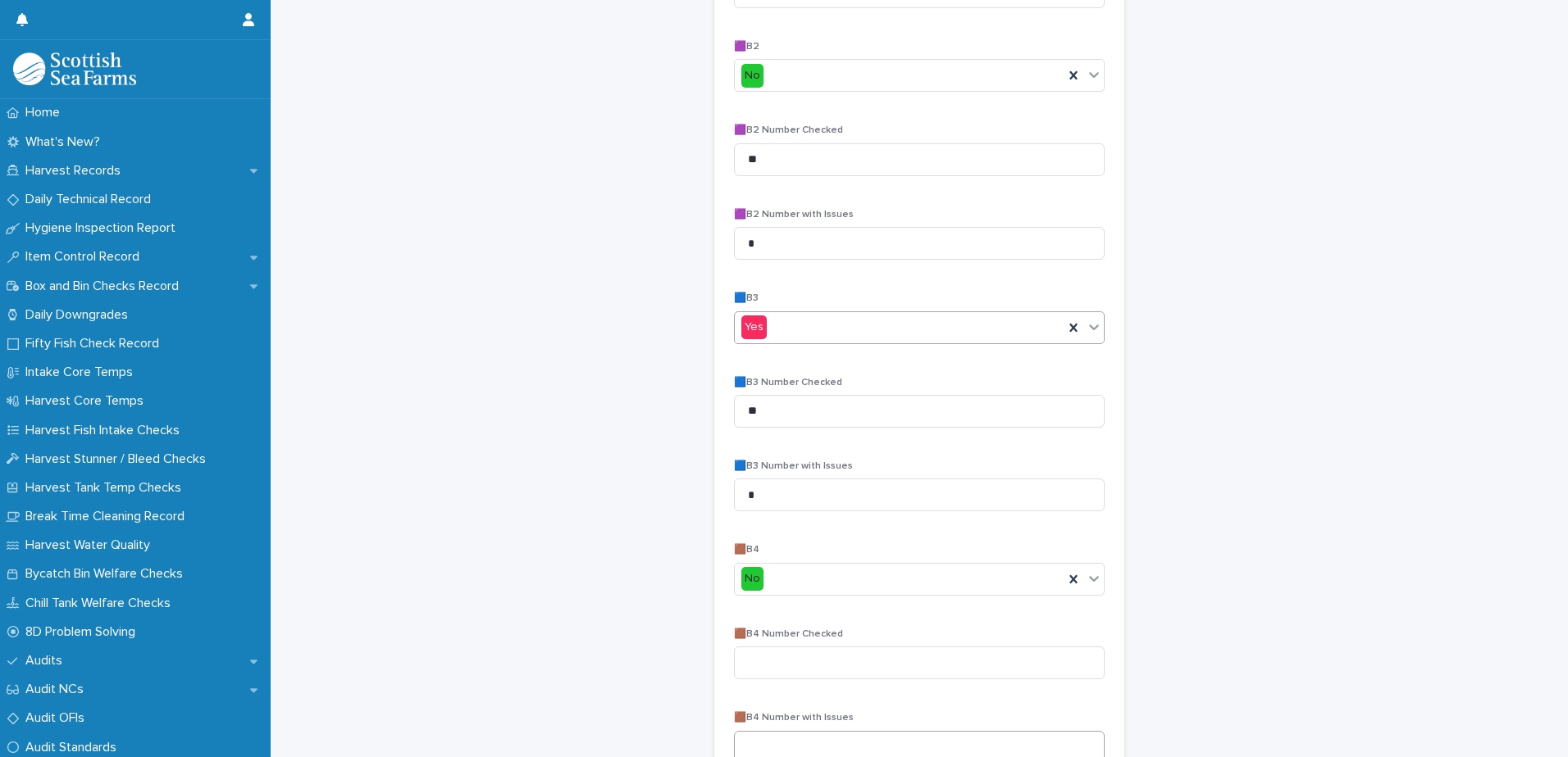
scroll to position [722, 0]
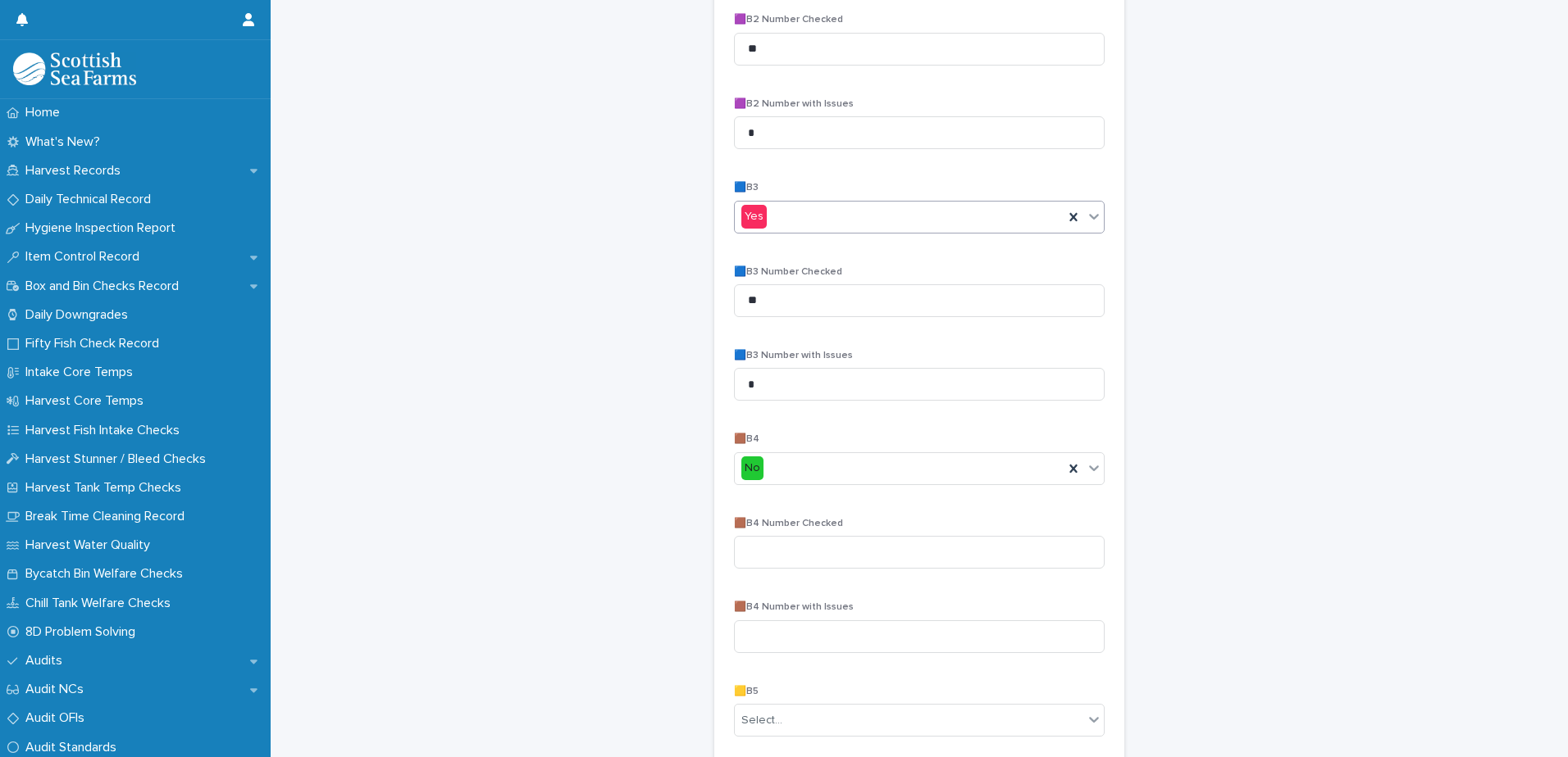
click at [860, 529] on p "🟫B4 Number Checked" at bounding box center [919, 523] width 371 height 12
click at [868, 575] on div "🟫B4 Number Checked" at bounding box center [919, 550] width 371 height 64
click at [868, 554] on input at bounding box center [919, 553] width 371 height 33
type input "**"
type input "*"
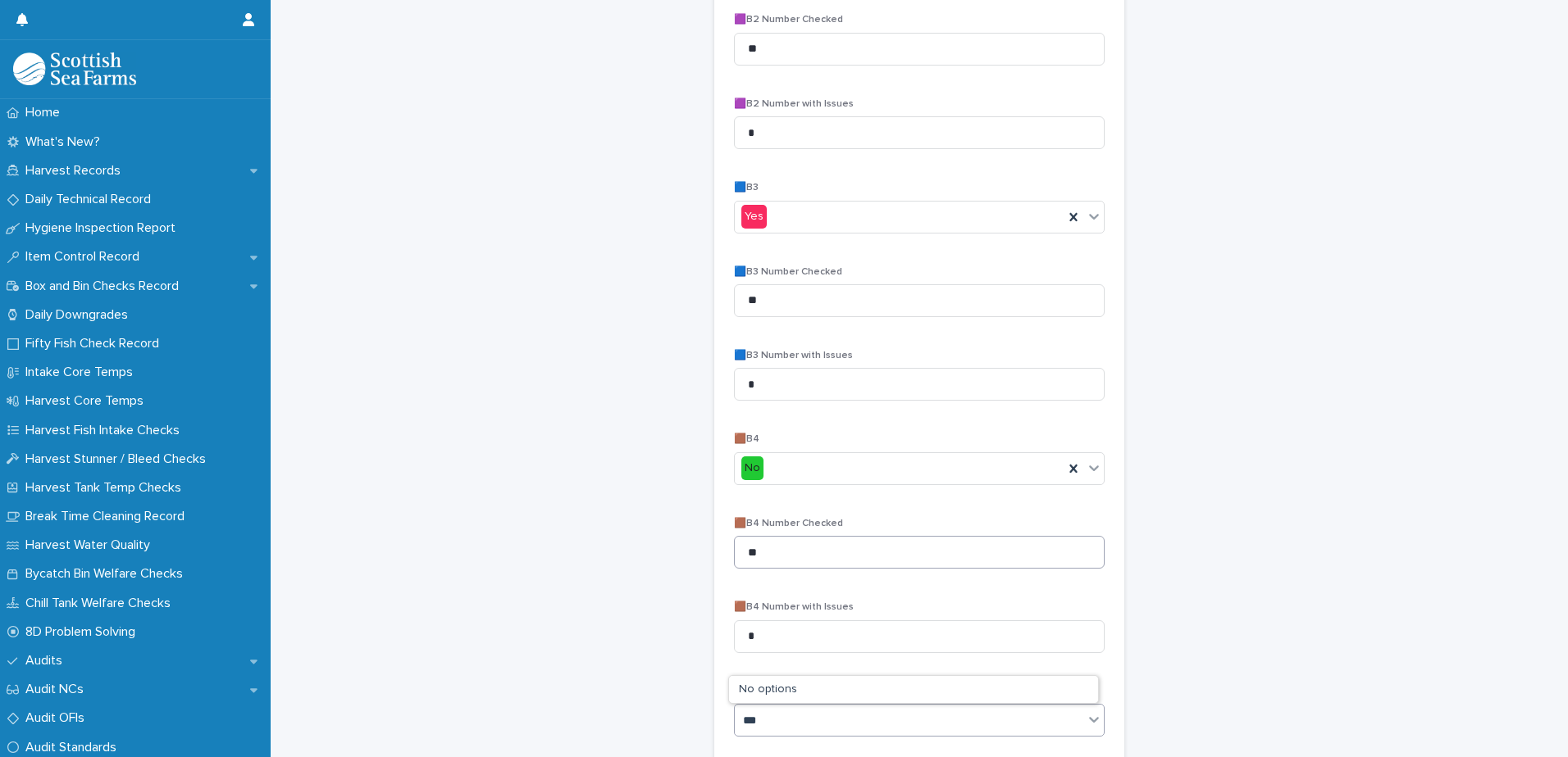
type input "**"
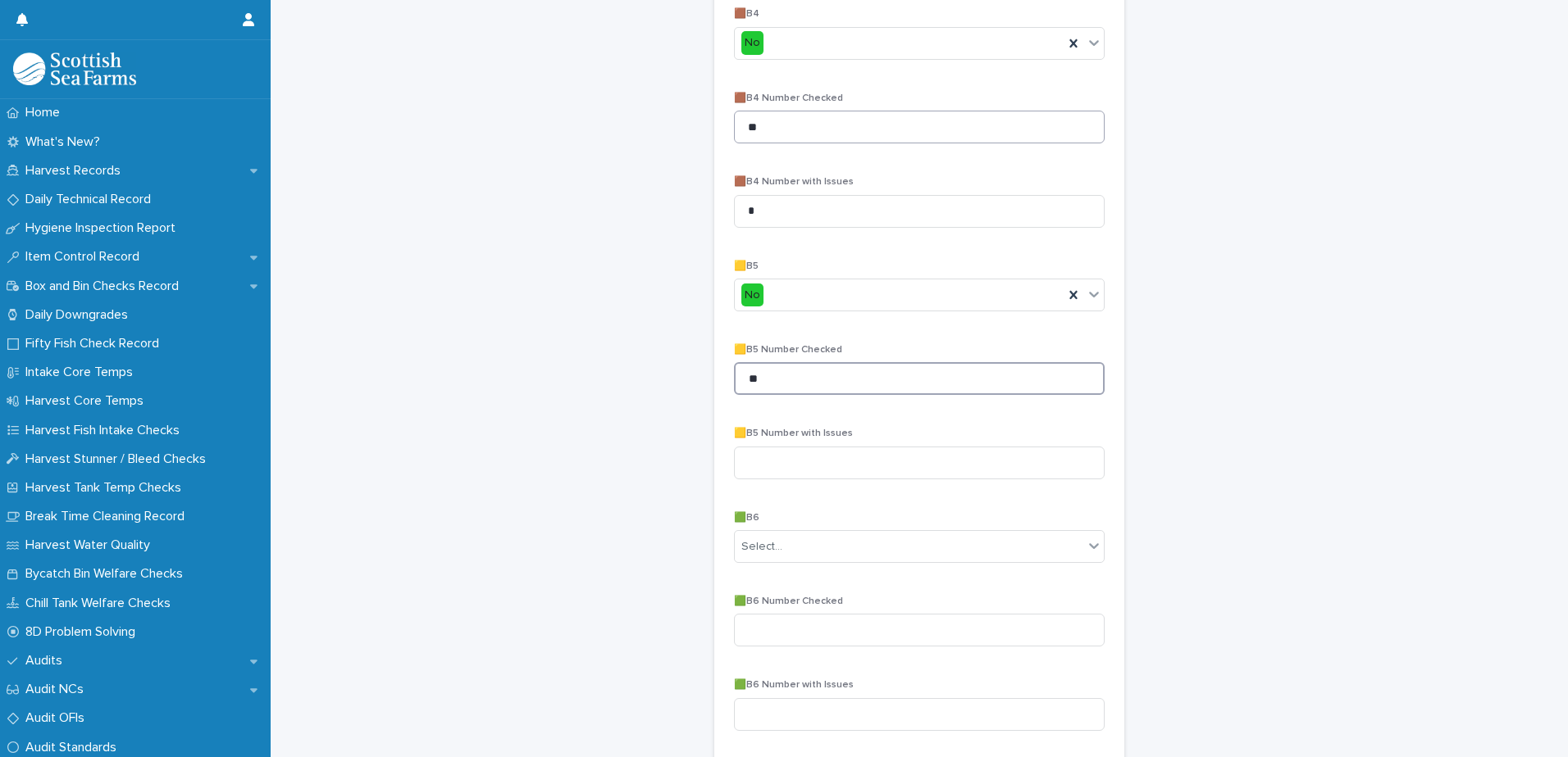
type input "**"
type input "*"
type input "**"
type input "*"
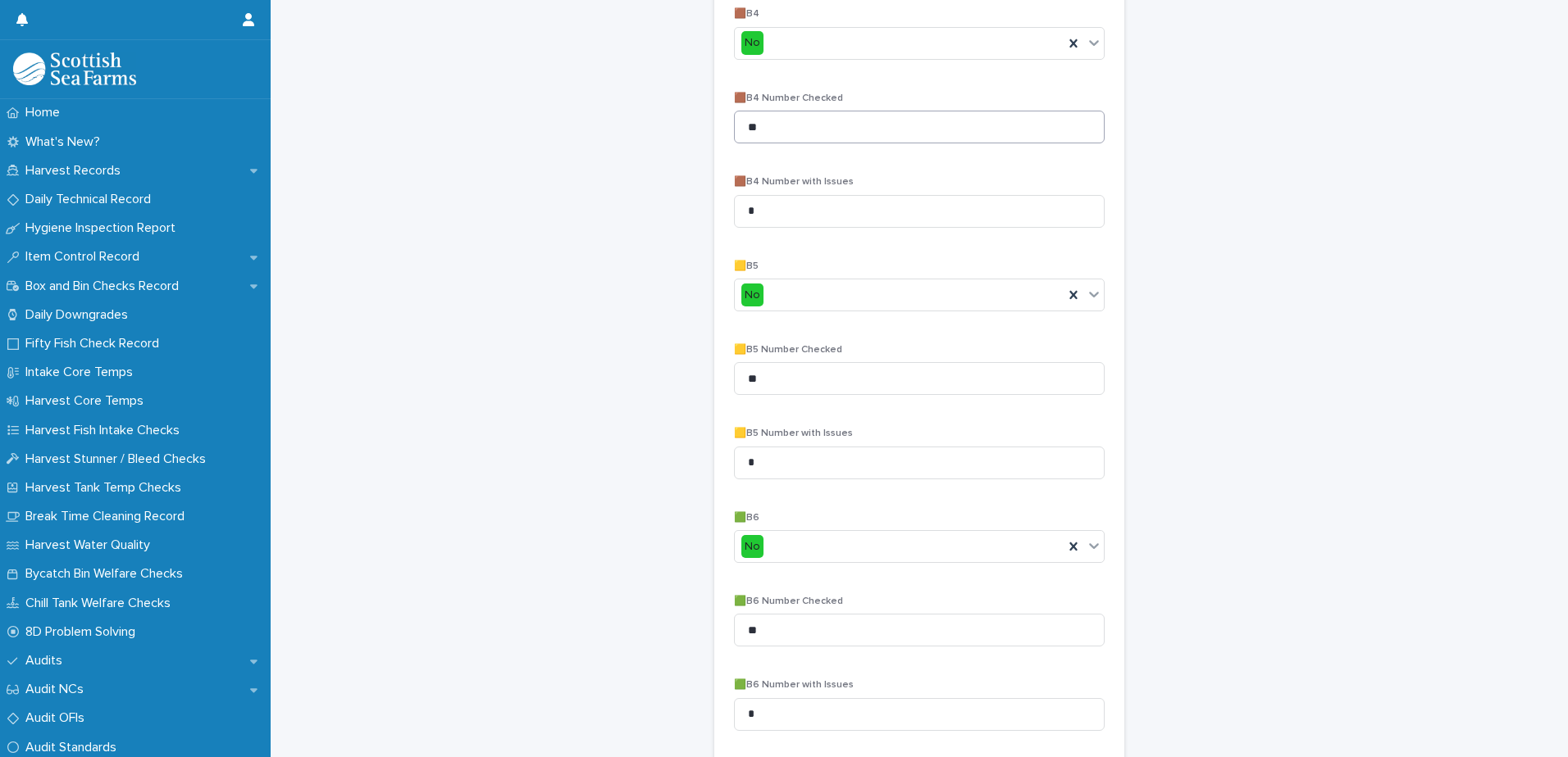
scroll to position [1568, 0]
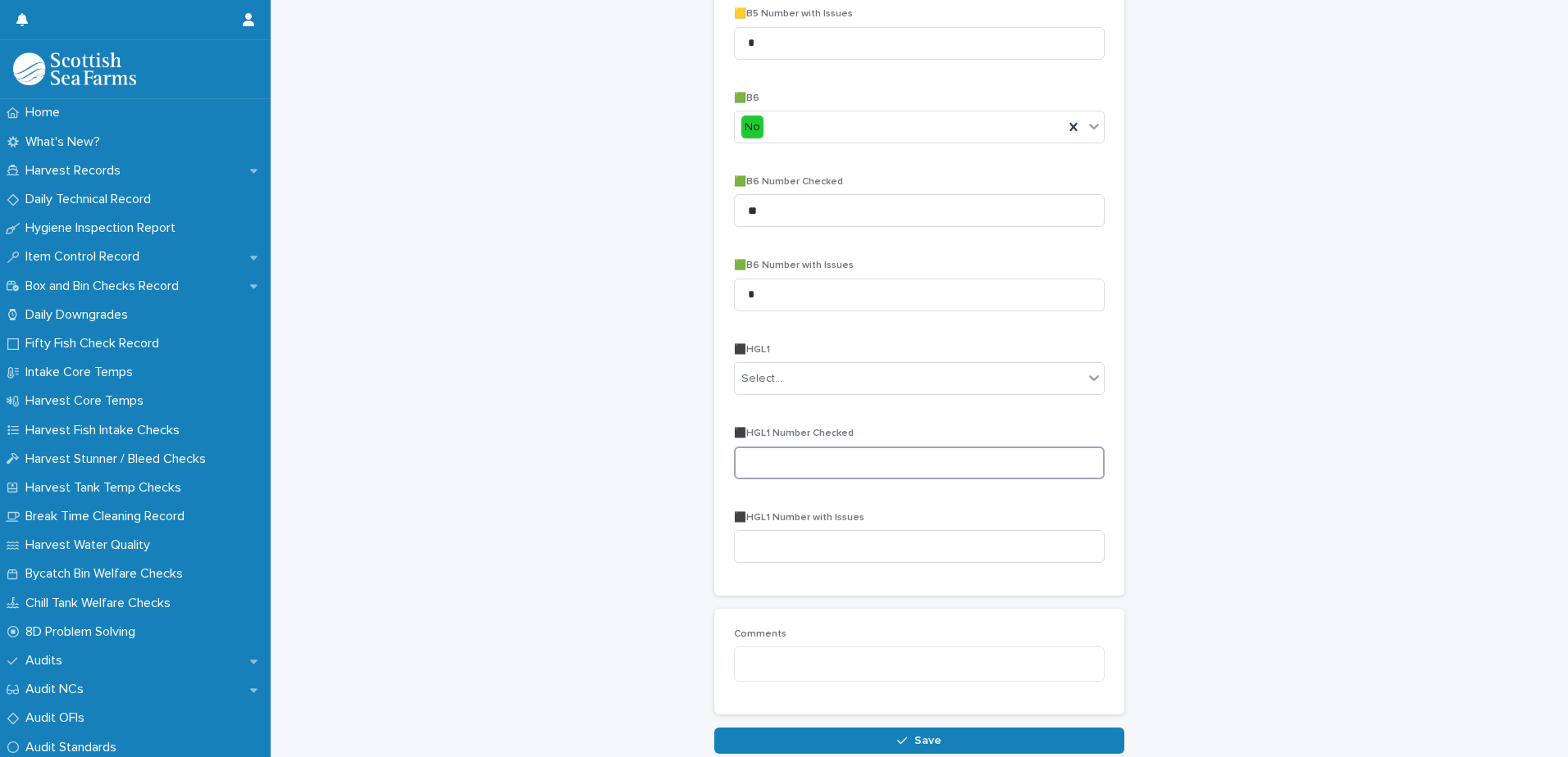
click at [820, 468] on input at bounding box center [919, 463] width 371 height 33
click at [829, 380] on div "Select..." at bounding box center [909, 379] width 348 height 27
click at [797, 443] on div "No" at bounding box center [913, 438] width 369 height 28
click at [796, 460] on input at bounding box center [919, 463] width 371 height 33
type input "**"
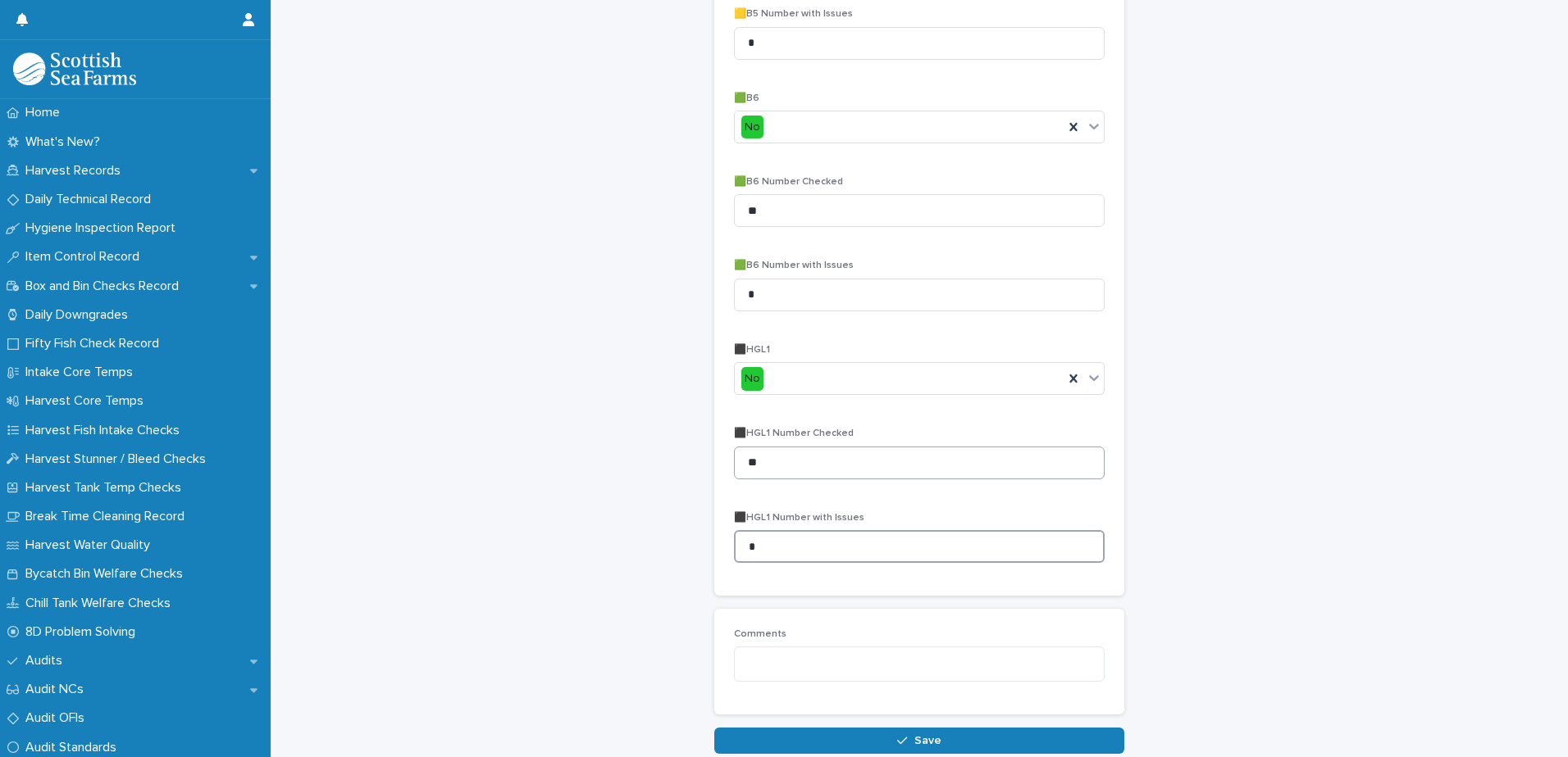
type input "*"
click at [887, 736] on button "Save" at bounding box center [919, 740] width 410 height 26
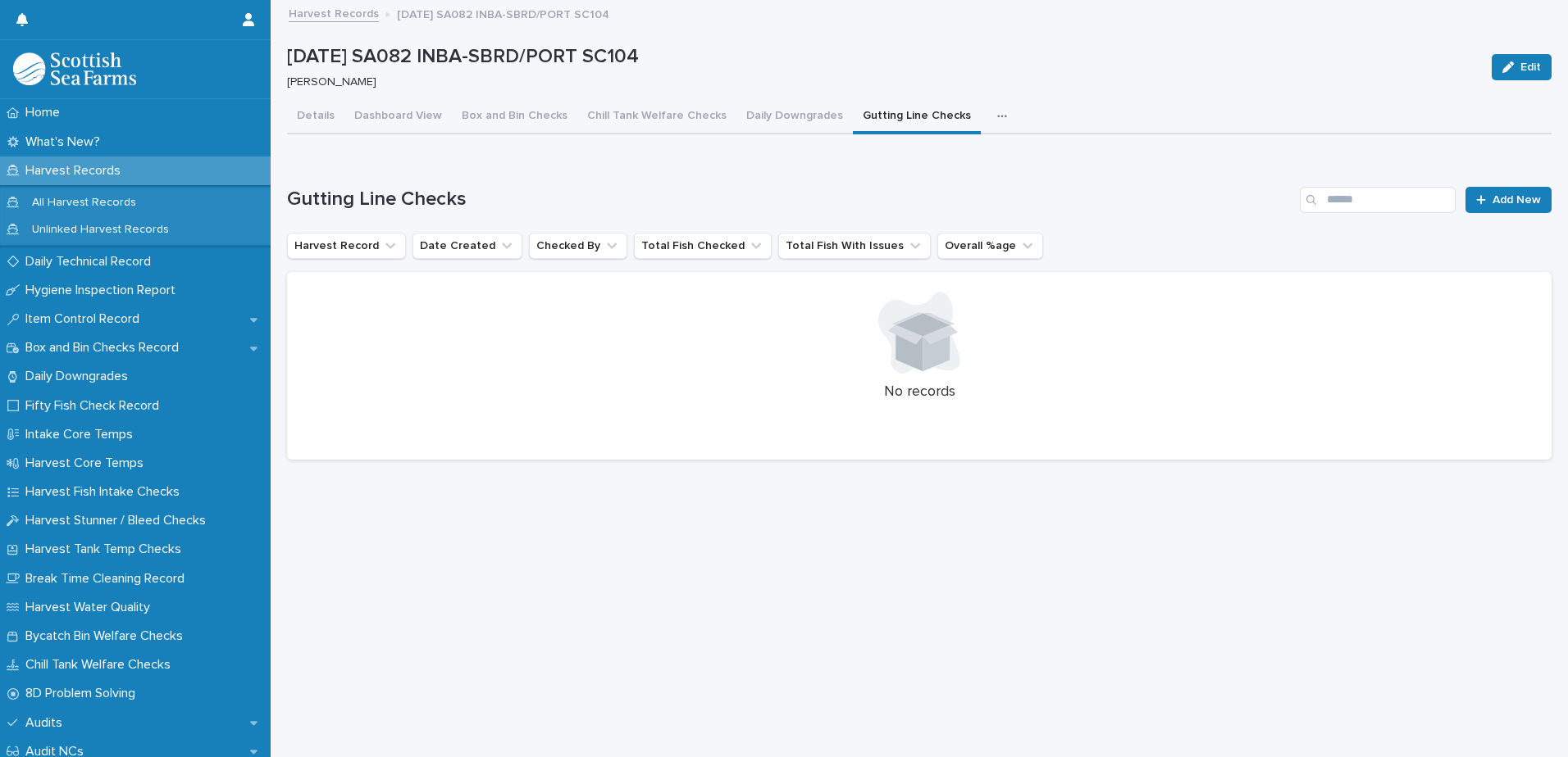
scroll to position [13, 0]
